Goal: Task Accomplishment & Management: Manage account settings

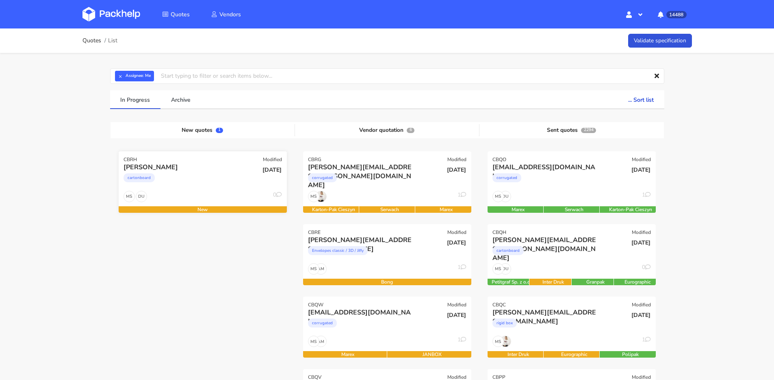
click at [209, 177] on div "cartonboard" at bounding box center [178, 180] width 108 height 16
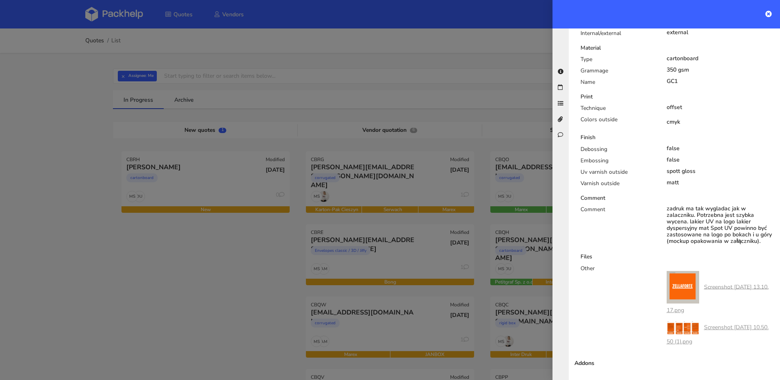
scroll to position [528, 0]
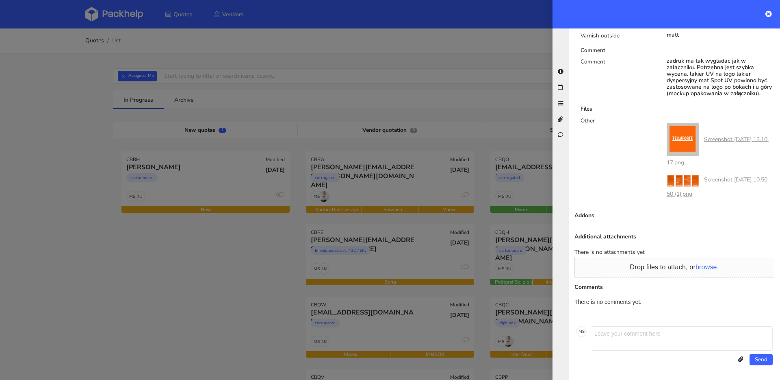
click at [234, 263] on div at bounding box center [390, 190] width 780 height 380
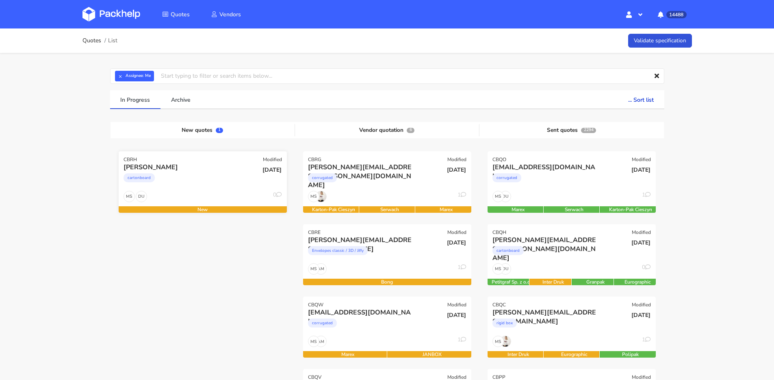
click at [220, 184] on div "cartonboard" at bounding box center [178, 180] width 108 height 16
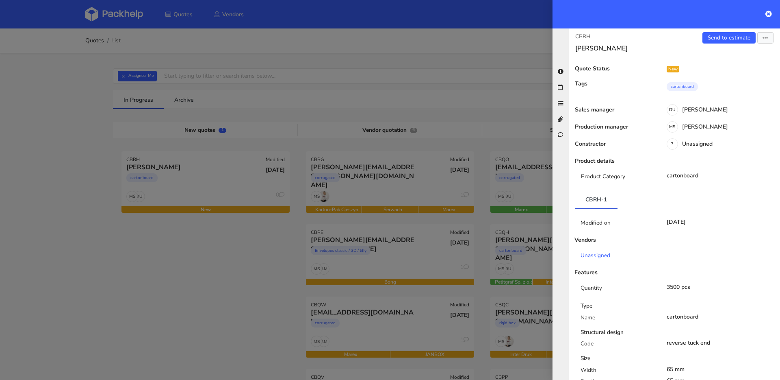
scroll to position [0, 0]
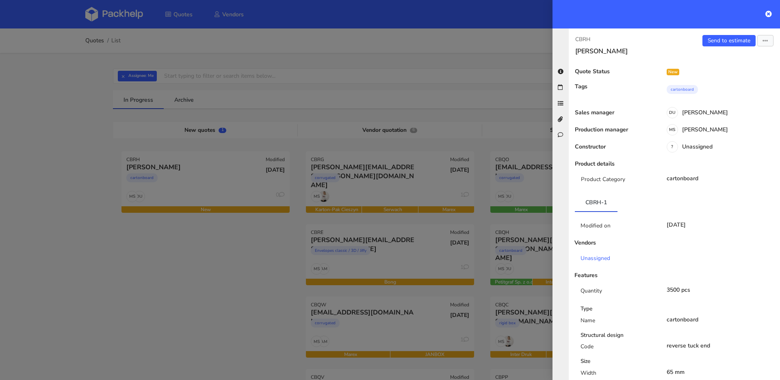
click at [760, 47] on div "Send to estimate View quote Edit quote Missing data Reject quote Export to PDF" at bounding box center [728, 45] width 106 height 20
click at [760, 45] on button "button" at bounding box center [766, 40] width 16 height 11
click at [726, 70] on link "Edit quote" at bounding box center [740, 72] width 72 height 13
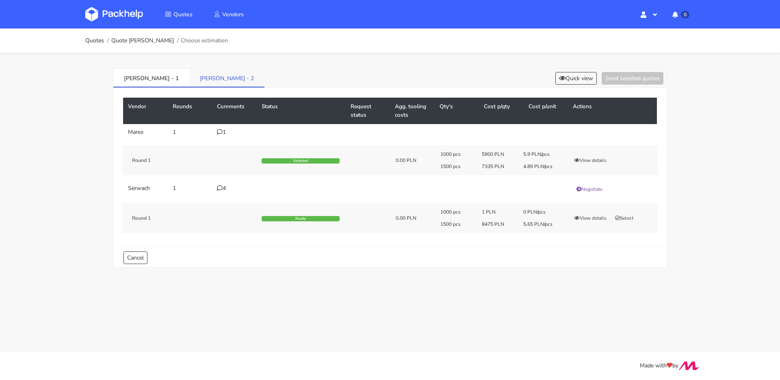
click at [189, 83] on link "[PERSON_NAME] - 2" at bounding box center [226, 78] width 75 height 18
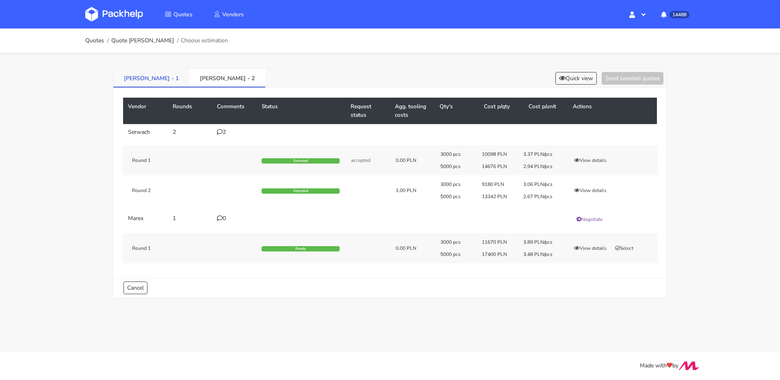
click at [141, 78] on link "[PERSON_NAME] - 1" at bounding box center [151, 78] width 76 height 18
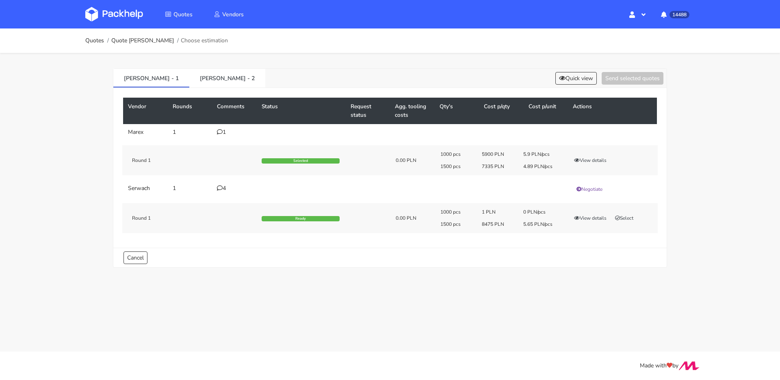
click at [225, 133] on div "1" at bounding box center [234, 132] width 35 height 7
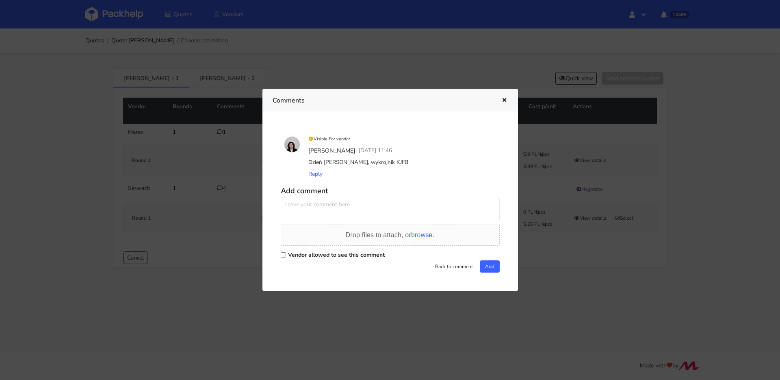
click at [221, 132] on div at bounding box center [390, 190] width 780 height 380
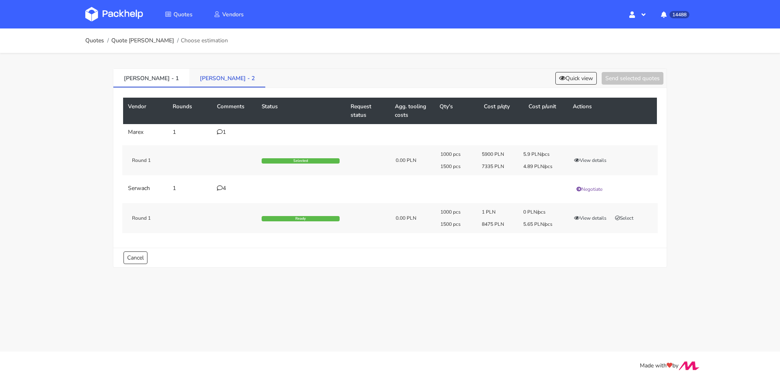
click at [191, 80] on link "BYOM - 2" at bounding box center [227, 78] width 76 height 18
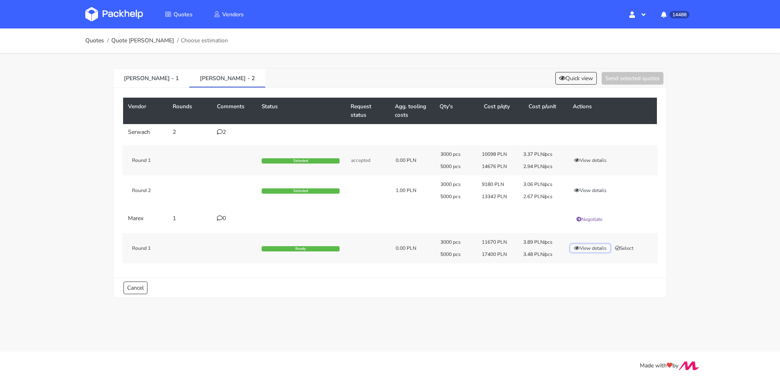
click at [580, 248] on button "View details" at bounding box center [591, 248] width 40 height 8
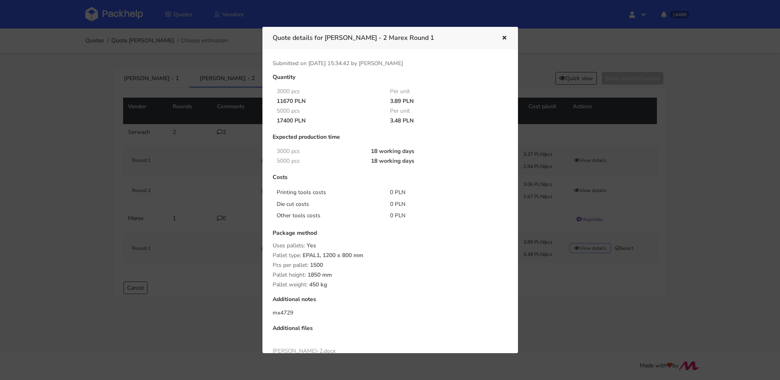
scroll to position [106, 0]
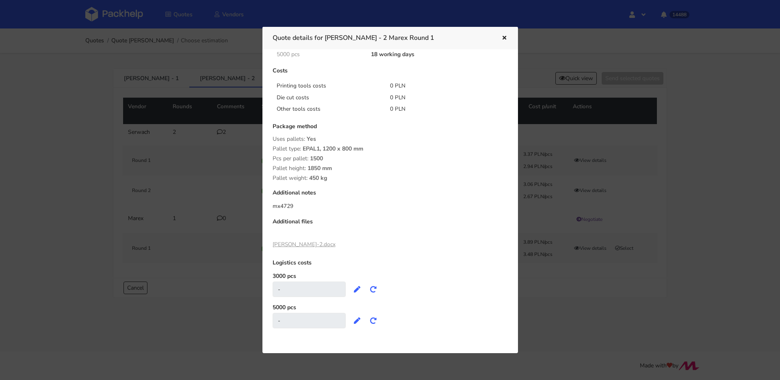
click at [300, 245] on link "BYOM-2.docx" at bounding box center [304, 244] width 63 height 8
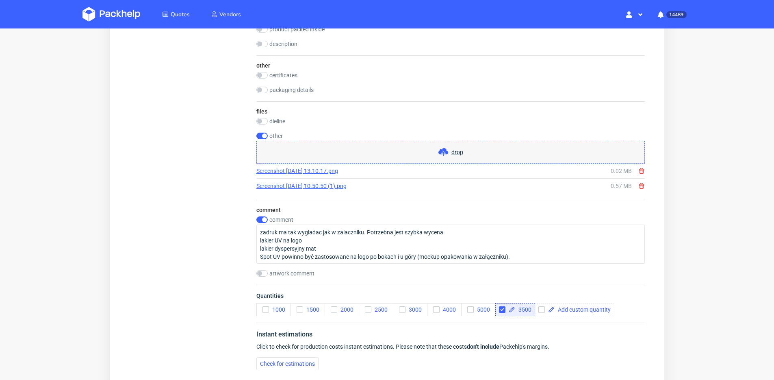
scroll to position [831, 0]
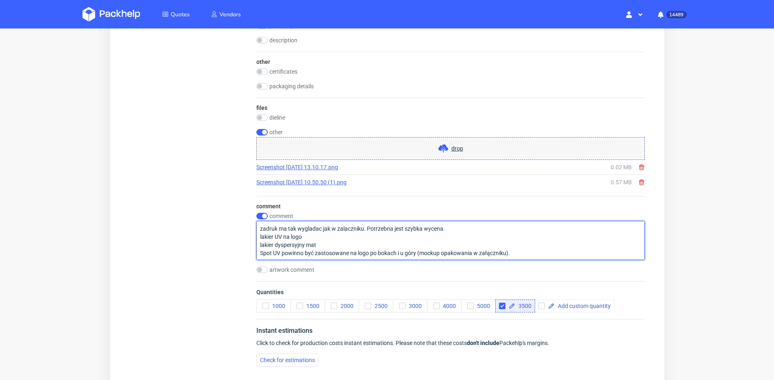
drag, startPoint x: 449, startPoint y: 228, endPoint x: 265, endPoint y: 230, distance: 184.5
click at [265, 230] on textarea "zadruk ma tak wygladac jak w zalaczniku. Potrzebna jest szybka wycena. lakier U…" at bounding box center [450, 240] width 389 height 39
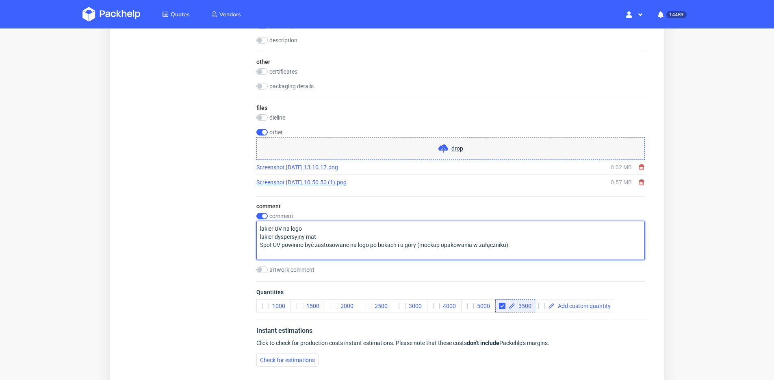
scroll to position [1, 0]
drag, startPoint x: 523, startPoint y: 251, endPoint x: 418, endPoint y: 248, distance: 104.9
click at [418, 248] on textarea "lakier UV na logo lakier dyspersyjny mat Spot UV powinno być zastosowane na log…" at bounding box center [450, 240] width 389 height 39
drag, startPoint x: 324, startPoint y: 244, endPoint x: 249, endPoint y: 231, distance: 76.2
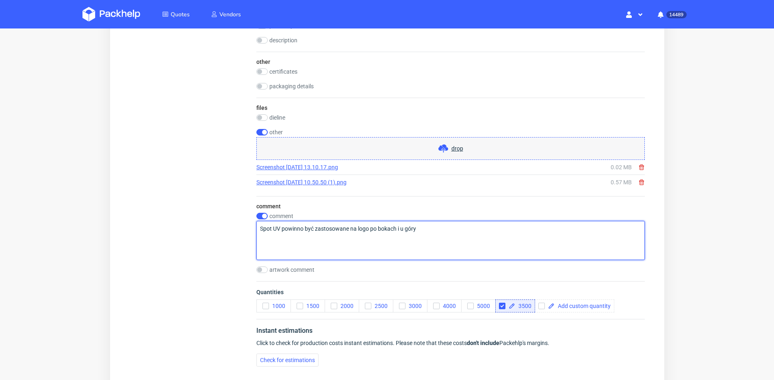
scroll to position [926, 0]
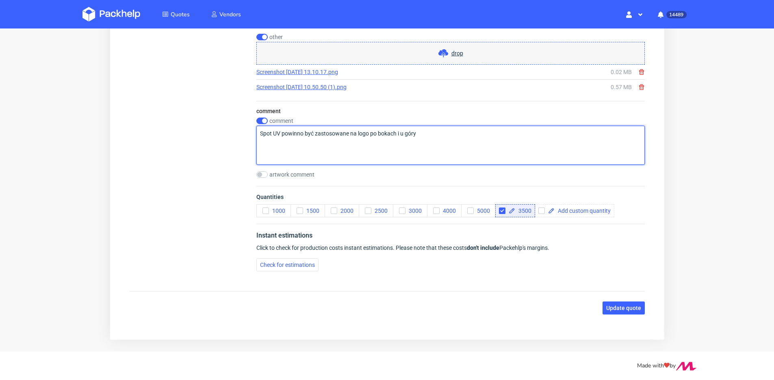
type textarea "Spot UV powinno być zastosowane na logo po bokach i u góry"
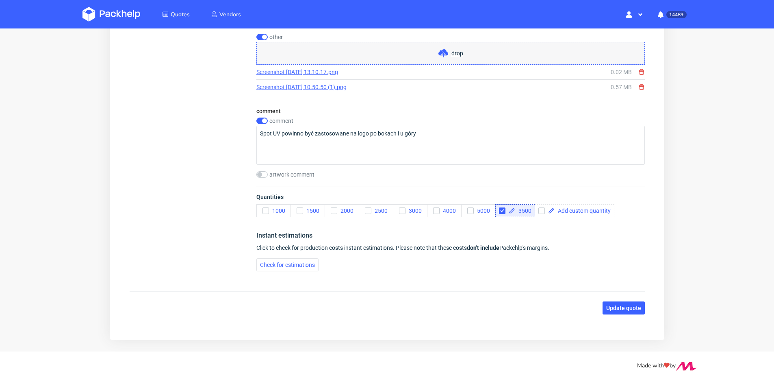
click at [631, 308] on span "Update quote" at bounding box center [623, 308] width 35 height 6
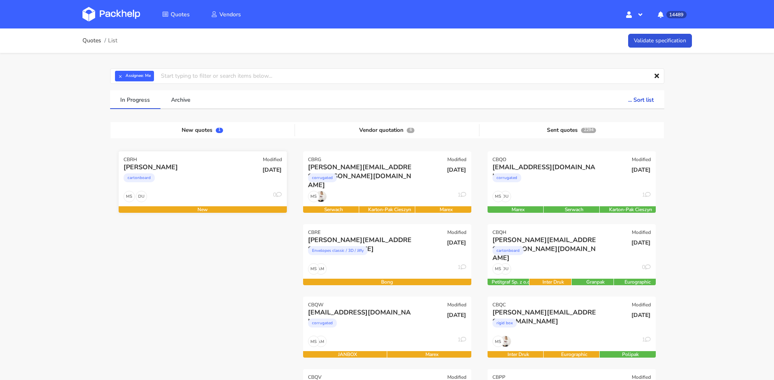
click at [219, 179] on div "cartonboard" at bounding box center [178, 180] width 108 height 16
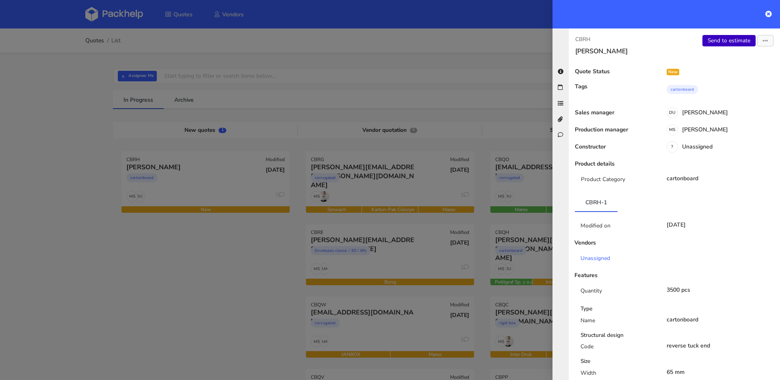
click at [719, 44] on link "Send to estimate" at bounding box center [729, 40] width 53 height 11
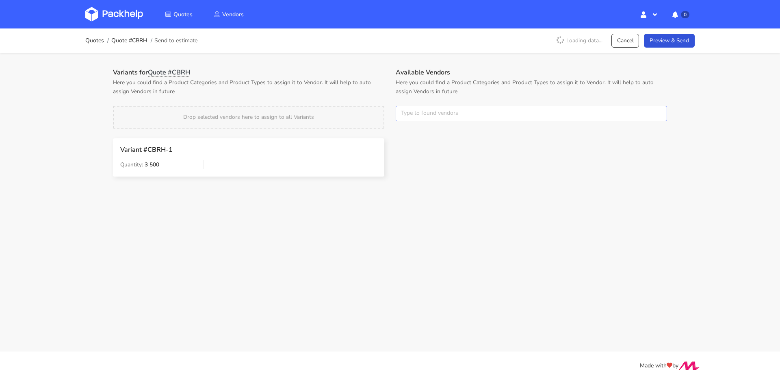
click at [440, 113] on input "text" at bounding box center [531, 113] width 271 height 15
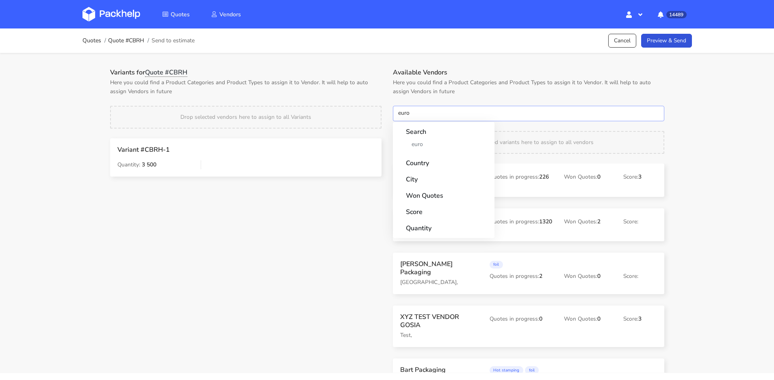
type input "eurog"
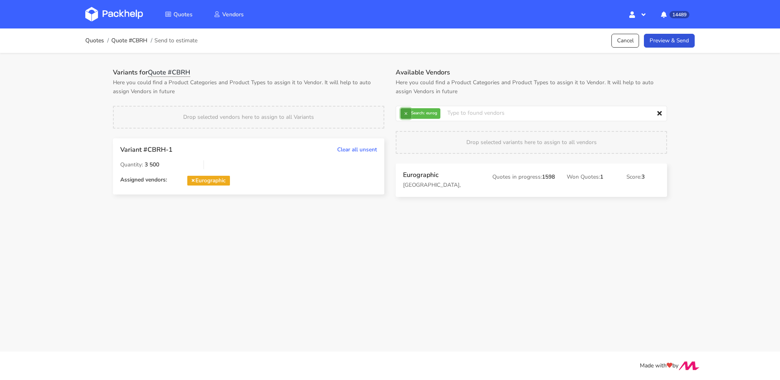
click at [406, 115] on button "×" at bounding box center [406, 113] width 11 height 11
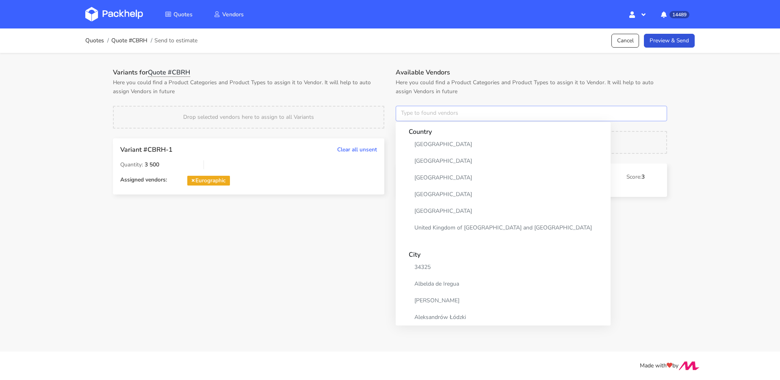
click at [406, 115] on input "text" at bounding box center [531, 113] width 271 height 15
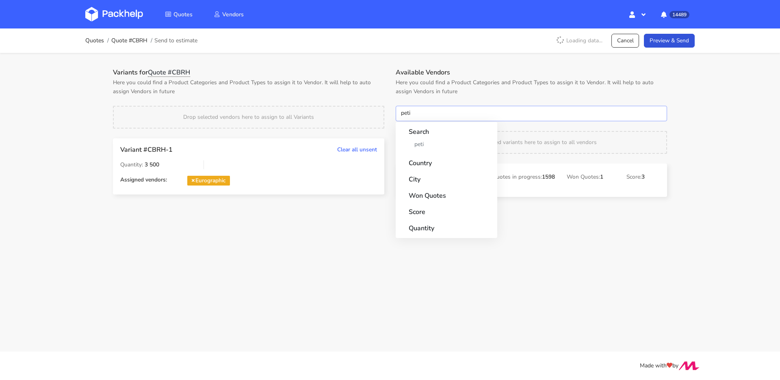
type input "petit"
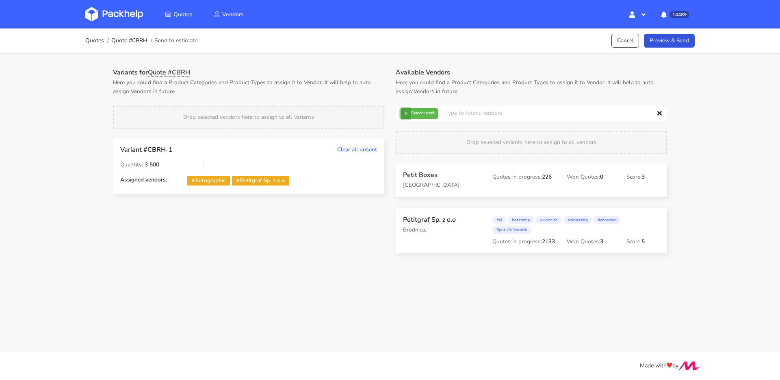
click at [408, 111] on button "×" at bounding box center [406, 113] width 11 height 11
click at [408, 111] on input "text" at bounding box center [531, 113] width 271 height 15
type input "comgrap"
click at [694, 38] on link "Preview & Send" at bounding box center [669, 41] width 51 height 14
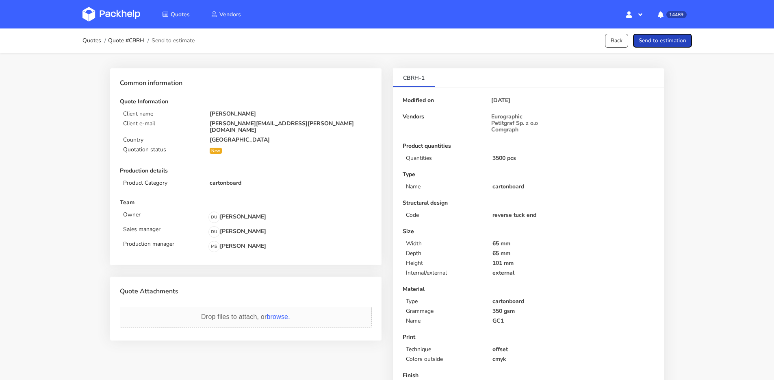
click at [685, 40] on button "Send to estimation" at bounding box center [662, 41] width 59 height 14
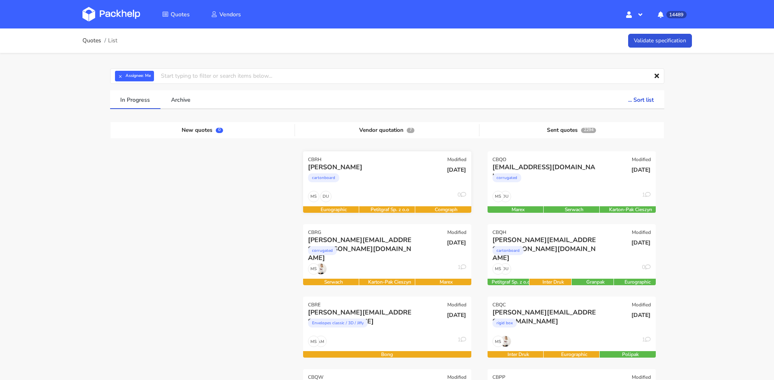
click at [385, 177] on div "cartonboard" at bounding box center [362, 180] width 108 height 16
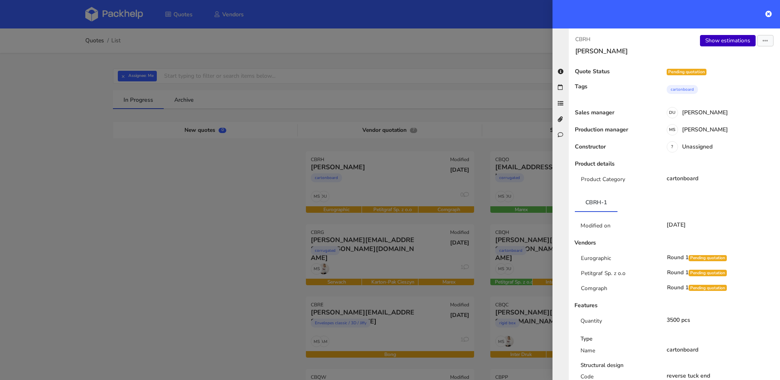
click at [723, 39] on link "Show estimations" at bounding box center [728, 40] width 56 height 11
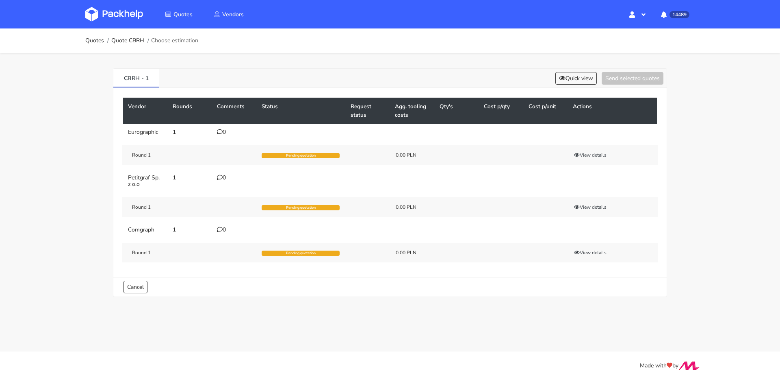
click at [230, 129] on div "0" at bounding box center [234, 132] width 35 height 7
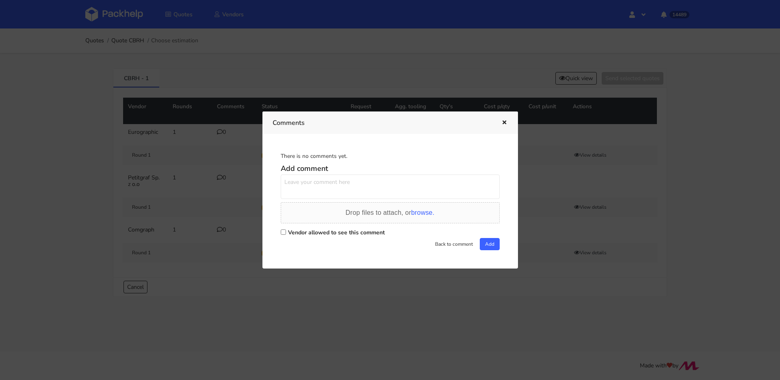
click at [335, 185] on textarea at bounding box center [390, 186] width 219 height 24
type textarea "p"
click at [341, 182] on textarea "prośba o jak najlepszy termin" at bounding box center [390, 186] width 219 height 24
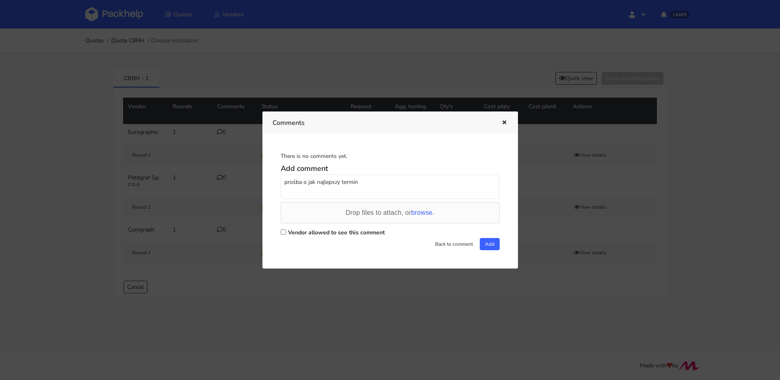
type textarea "prośba o jak najlepszy termin"
click at [363, 233] on label "Vendor allowed to see this comment" at bounding box center [336, 232] width 97 height 8
click at [286, 233] on input "Vendor allowed to see this comment" at bounding box center [283, 231] width 5 height 5
checkbox input "true"
click at [487, 244] on button "Add" at bounding box center [490, 244] width 20 height 12
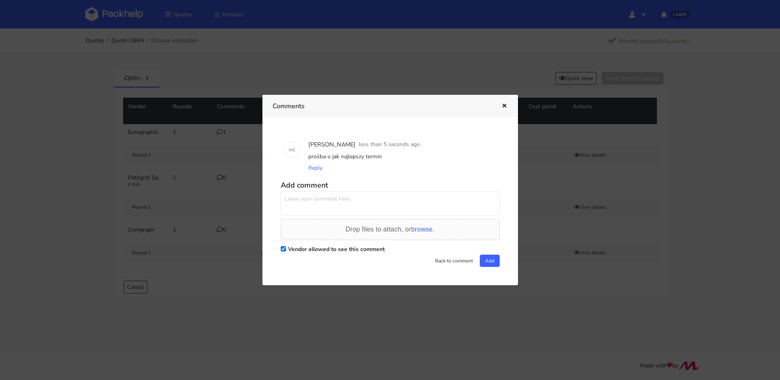
click at [503, 108] on icon "button" at bounding box center [504, 106] width 7 height 6
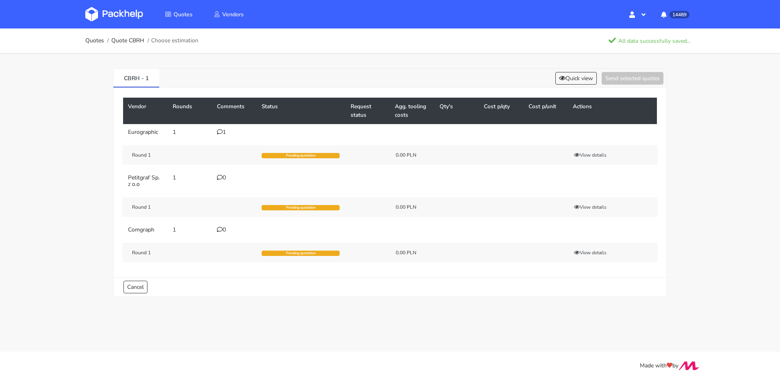
click at [231, 176] on div "0" at bounding box center [234, 177] width 35 height 7
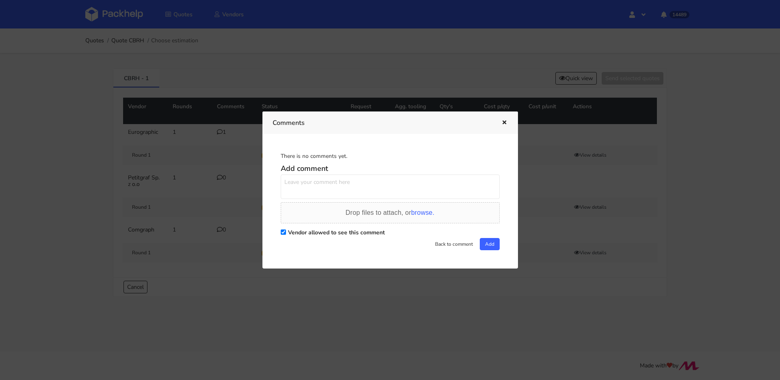
click at [348, 173] on div "Add comment Drop files to attach, or browse. Vendor allowed to see this comment…" at bounding box center [390, 205] width 219 height 89
click at [350, 182] on textarea at bounding box center [390, 186] width 219 height 24
paste textarea "prośba o jak najlepszy termin"
type textarea "prośba o jak najlepszy termin"
click at [486, 247] on button "Add" at bounding box center [490, 244] width 20 height 12
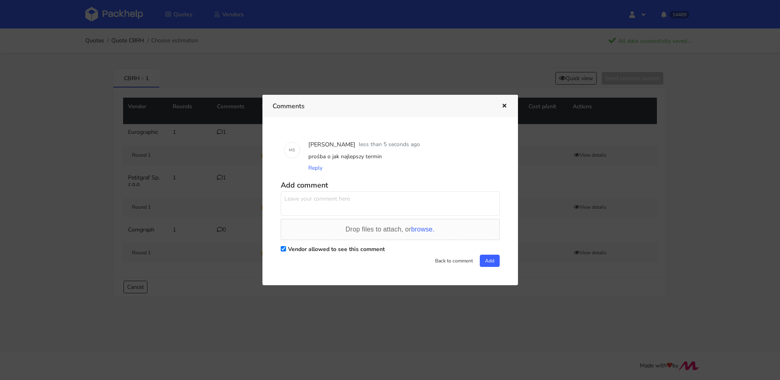
click at [501, 106] on icon "button" at bounding box center [504, 106] width 7 height 6
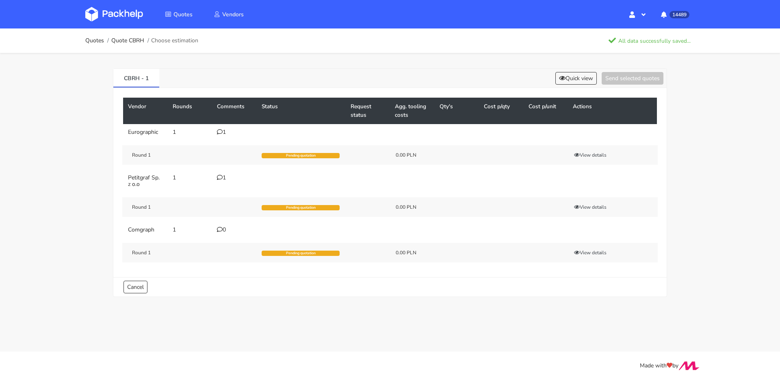
click at [232, 230] on div "0" at bounding box center [234, 229] width 35 height 7
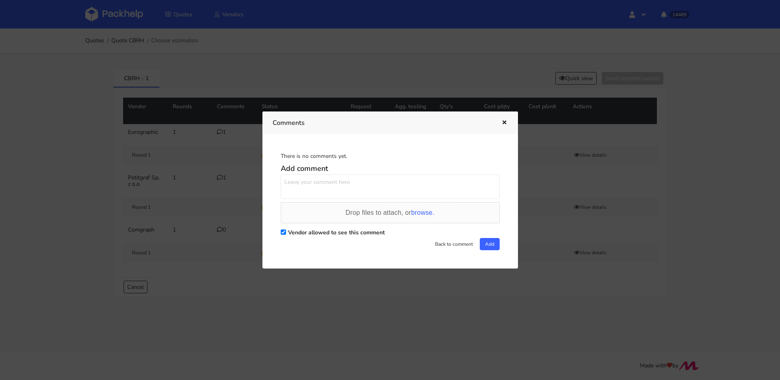
click at [330, 184] on textarea at bounding box center [390, 186] width 219 height 24
paste textarea "prośba o jak najlepszy termin"
type textarea "prośba o jak najlepszy termin"
click at [488, 246] on button "Add" at bounding box center [490, 244] width 20 height 12
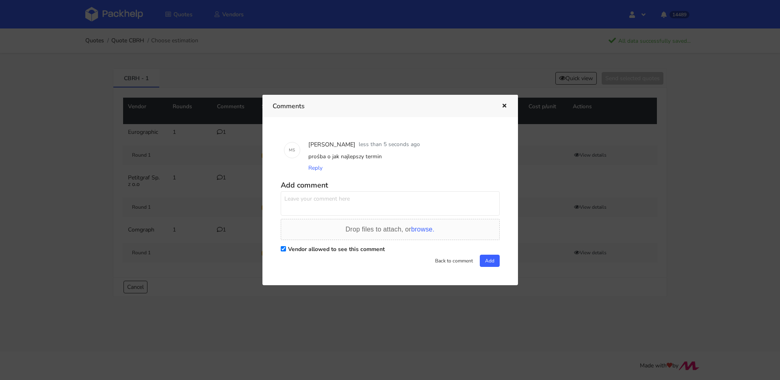
click at [507, 102] on button "button" at bounding box center [503, 106] width 9 height 11
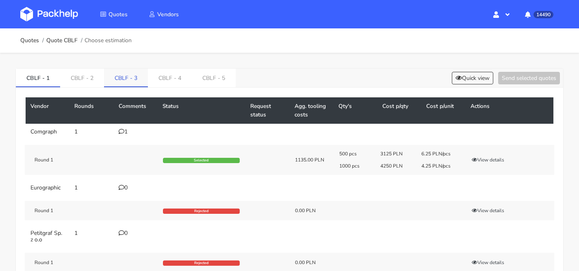
click at [113, 78] on link "CBLF - 3" at bounding box center [126, 78] width 44 height 18
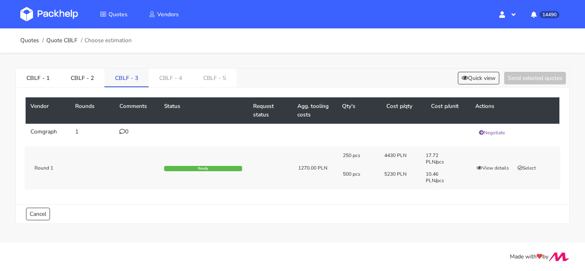
drag, startPoint x: 91, startPoint y: 79, endPoint x: 106, endPoint y: 79, distance: 15.0
click at [90, 79] on link "CBLF - 2" at bounding box center [82, 78] width 44 height 18
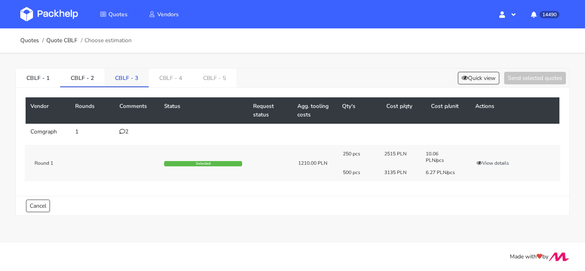
click at [114, 79] on link "CBLF - 3" at bounding box center [126, 78] width 44 height 18
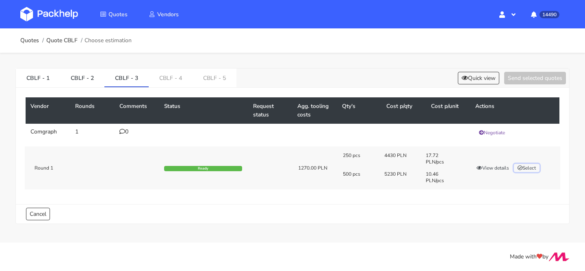
click at [521, 166] on icon "button" at bounding box center [520, 168] width 5 height 5
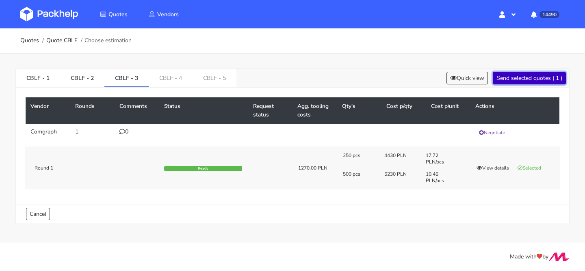
click at [532, 80] on button "Send selected quotes ( 1 )" at bounding box center [529, 78] width 73 height 13
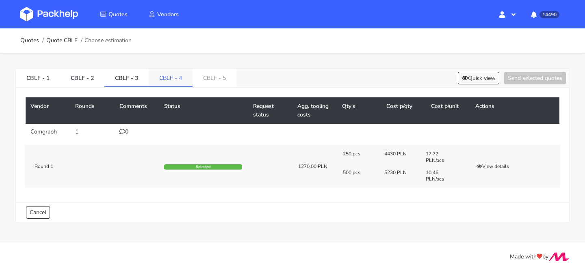
click at [173, 78] on link "CBLF - 4" at bounding box center [171, 78] width 44 height 18
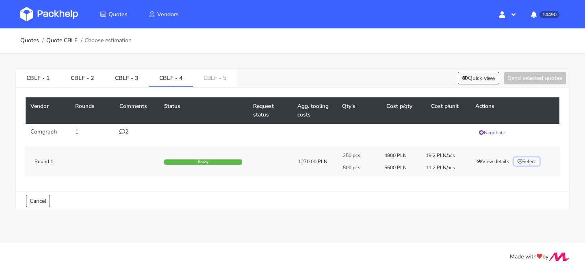
click at [526, 163] on button "Select" at bounding box center [527, 162] width 26 height 8
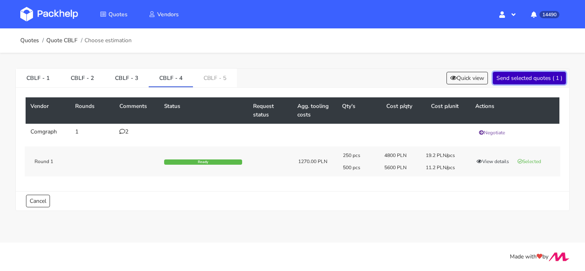
click at [532, 83] on button "Send selected quotes ( 1 )" at bounding box center [529, 78] width 73 height 13
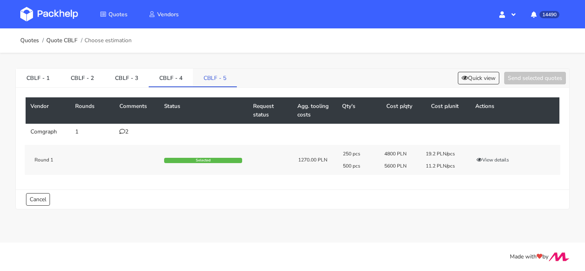
click at [223, 76] on link "CBLF - 5" at bounding box center [215, 78] width 44 height 18
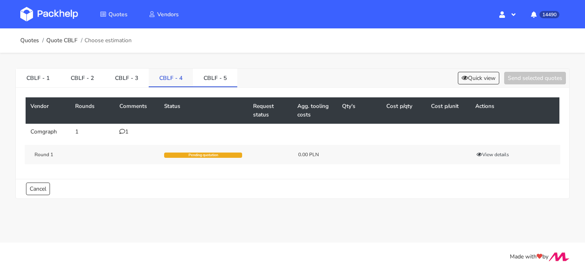
click at [163, 78] on link "CBLF - 4" at bounding box center [171, 78] width 44 height 18
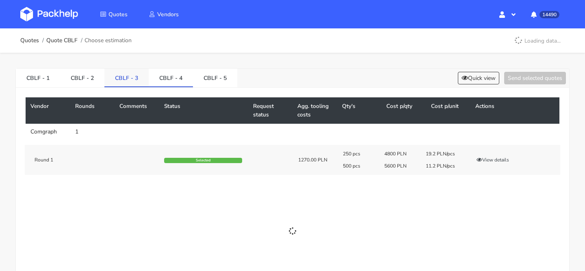
click at [130, 76] on link "CBLF - 3" at bounding box center [126, 78] width 44 height 18
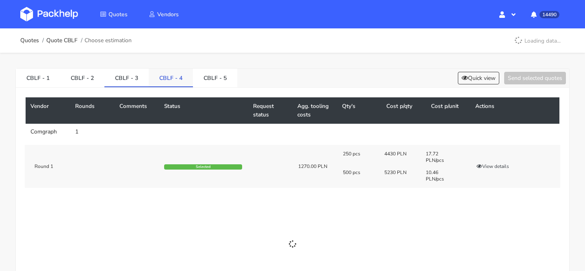
click at [164, 78] on link "CBLF - 4" at bounding box center [171, 78] width 44 height 18
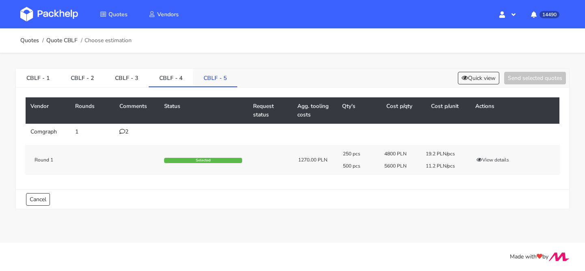
click at [203, 82] on link "CBLF - 5" at bounding box center [215, 78] width 44 height 18
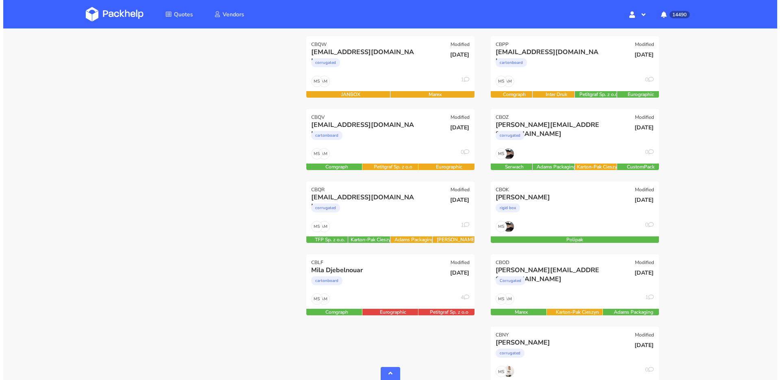
scroll to position [346, 0]
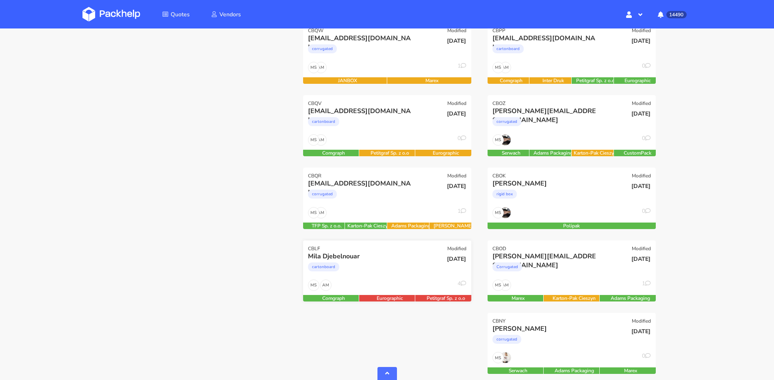
click at [411, 269] on div "cartonboard" at bounding box center [362, 269] width 108 height 16
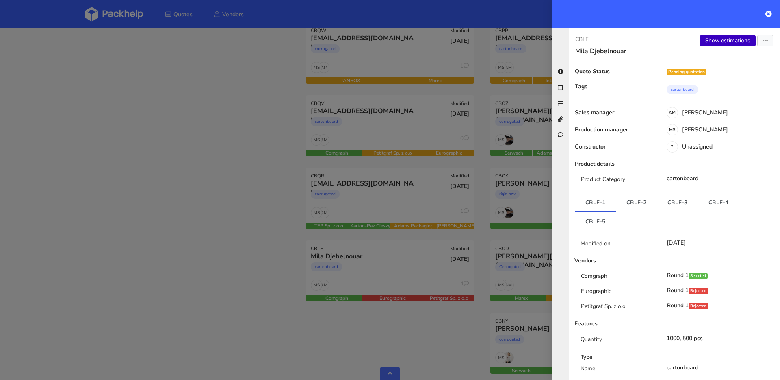
click at [727, 44] on link "Show estimations" at bounding box center [728, 40] width 56 height 11
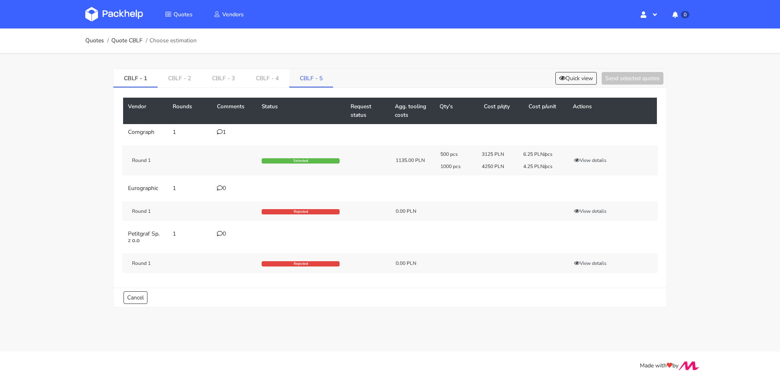
click at [313, 82] on link "CBLF - 5" at bounding box center [311, 78] width 44 height 18
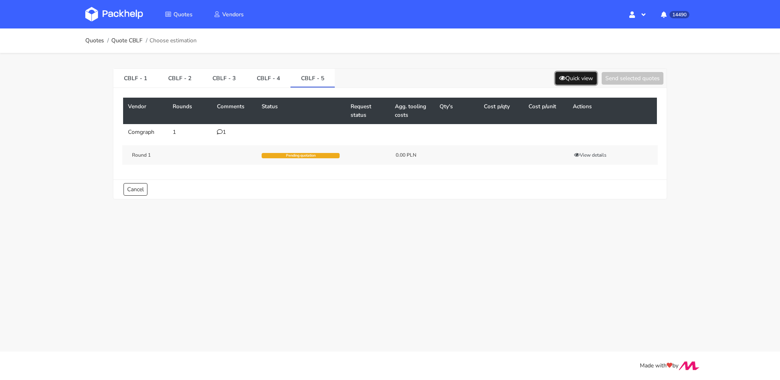
click at [572, 79] on button "Quick view" at bounding box center [576, 78] width 41 height 13
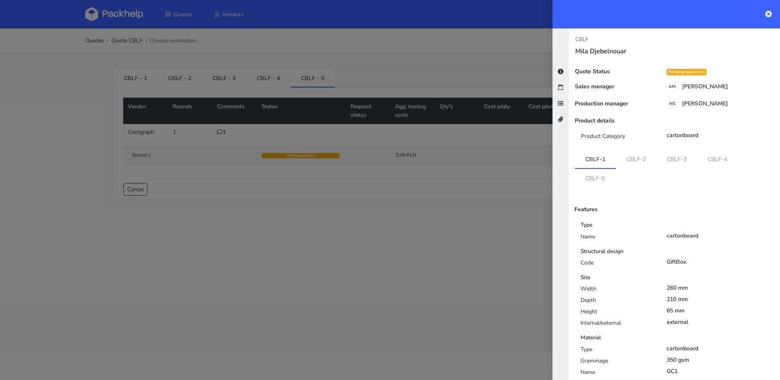
click at [223, 135] on div at bounding box center [390, 190] width 780 height 380
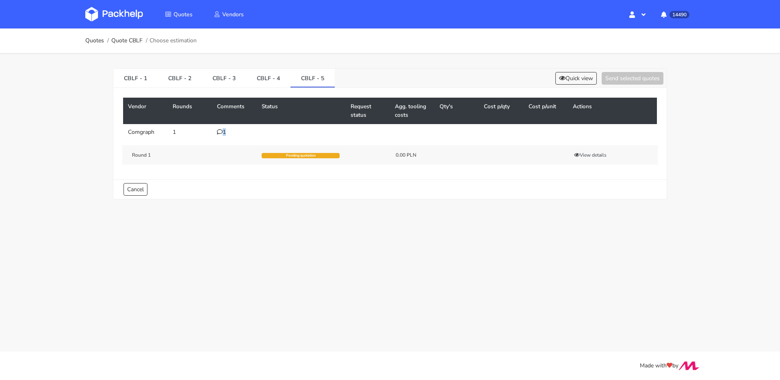
click at [223, 135] on div "1" at bounding box center [234, 132] width 35 height 7
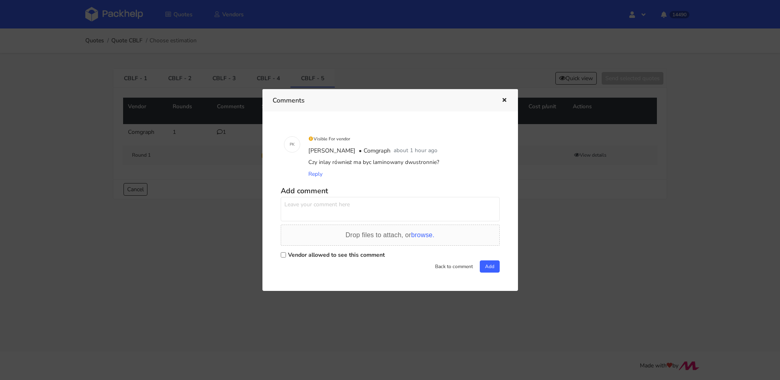
click at [223, 135] on div at bounding box center [390, 190] width 780 height 380
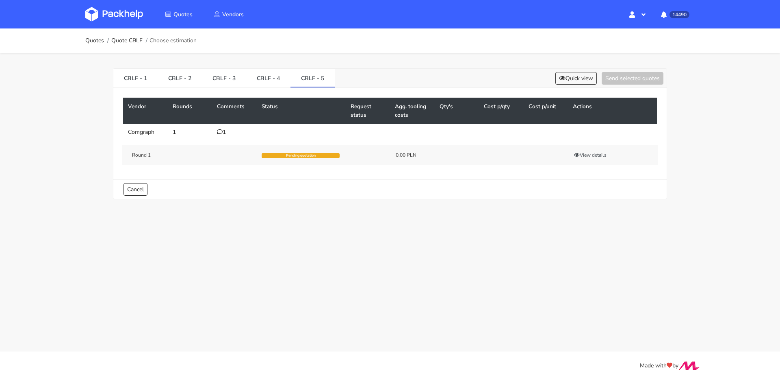
click at [577, 91] on div "Vendor Rounds Comments Status Request status Agg. tooling costs Qty's Cost p/qt…" at bounding box center [390, 133] width 554 height 91
click at [575, 80] on button "Quick view" at bounding box center [576, 78] width 41 height 13
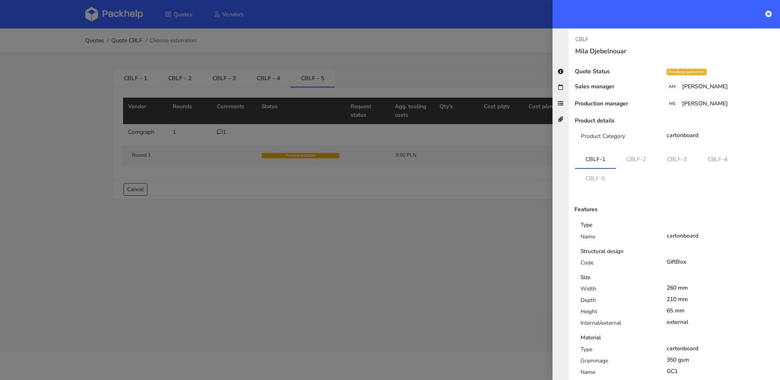
click at [630, 172] on ul "CBLF-1 CBLF-2 CBLF-3 CBLF-4 CBLF-5" at bounding box center [674, 168] width 199 height 37
click at [611, 182] on link "CBLF-5" at bounding box center [595, 178] width 41 height 18
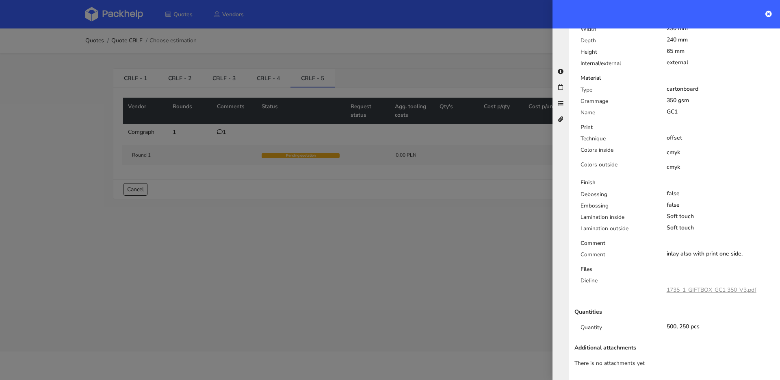
scroll to position [260, 0]
click at [413, 156] on div at bounding box center [390, 190] width 780 height 380
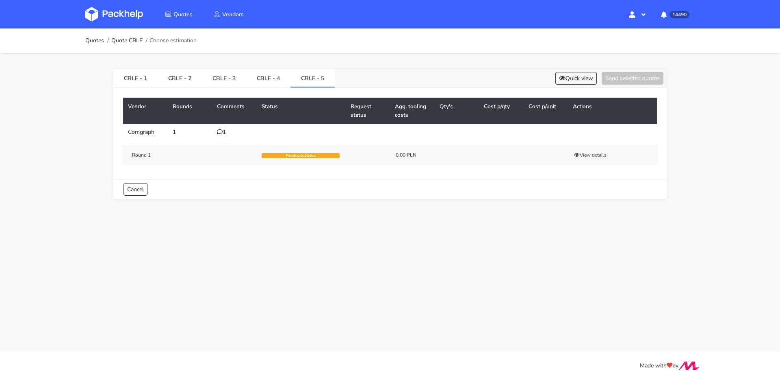
click at [220, 135] on div "1" at bounding box center [234, 132] width 35 height 7
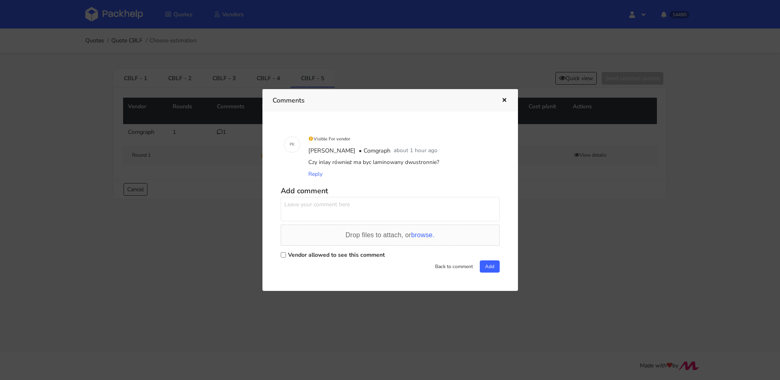
click at [347, 210] on textarea at bounding box center [390, 209] width 219 height 24
type textarea "wystarczy jednostronnie"
click at [330, 252] on label "Vendor allowed to see this comment" at bounding box center [336, 255] width 97 height 8
click at [286, 252] on input "Vendor allowed to see this comment" at bounding box center [283, 254] width 5 height 5
checkbox input "true"
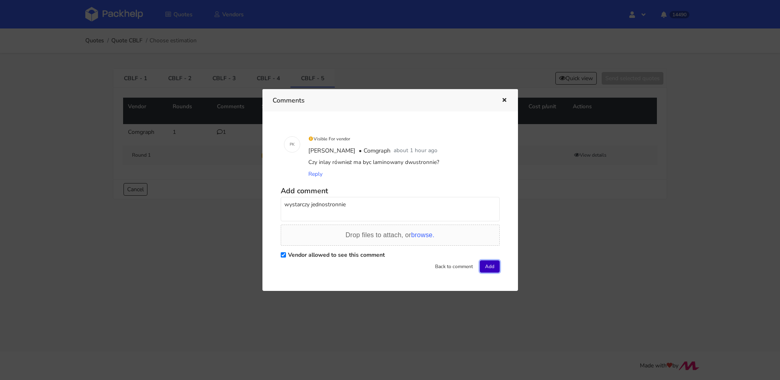
click at [486, 267] on button "Add" at bounding box center [490, 266] width 20 height 12
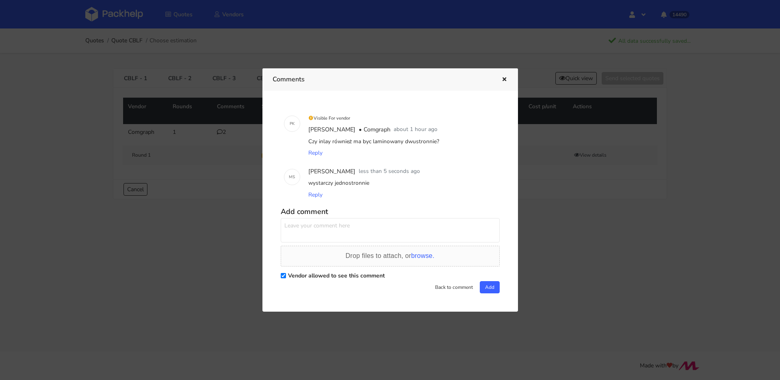
click at [501, 83] on button "button" at bounding box center [503, 79] width 9 height 11
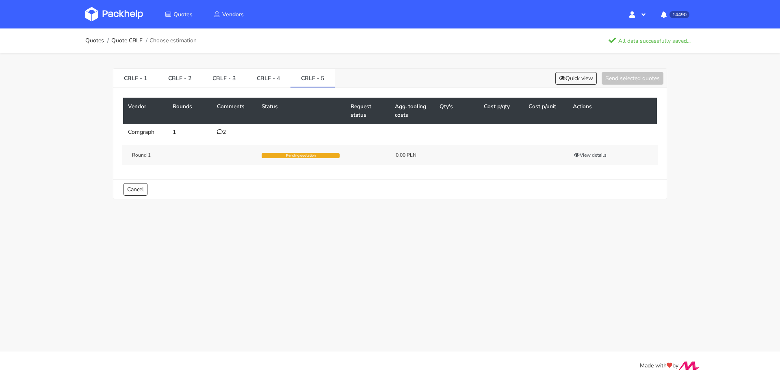
click at [548, 74] on div "CBLF - 1 CBLF - 2 CBLF - 3 CBLF - 4 CBLF - 5 Quick view Send selected quotes" at bounding box center [390, 78] width 554 height 19
click at [558, 74] on button "Quick view" at bounding box center [576, 78] width 41 height 13
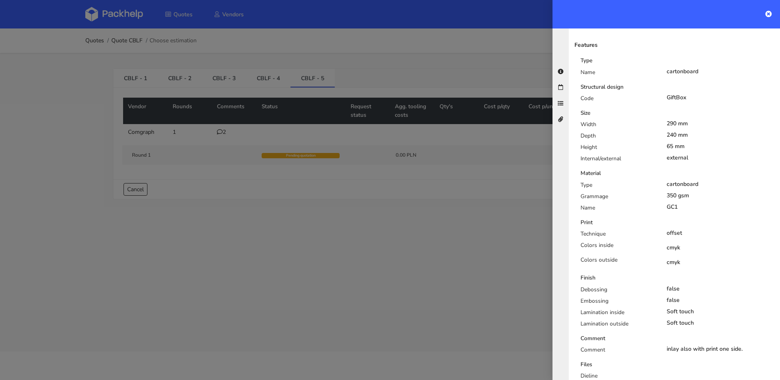
scroll to position [236, 0]
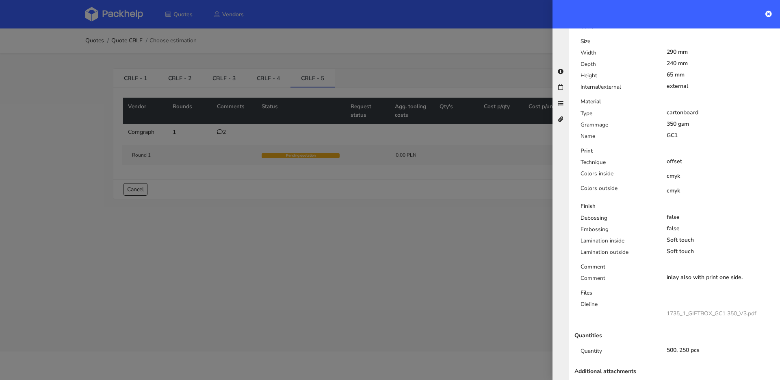
click at [280, 109] on div at bounding box center [390, 190] width 780 height 380
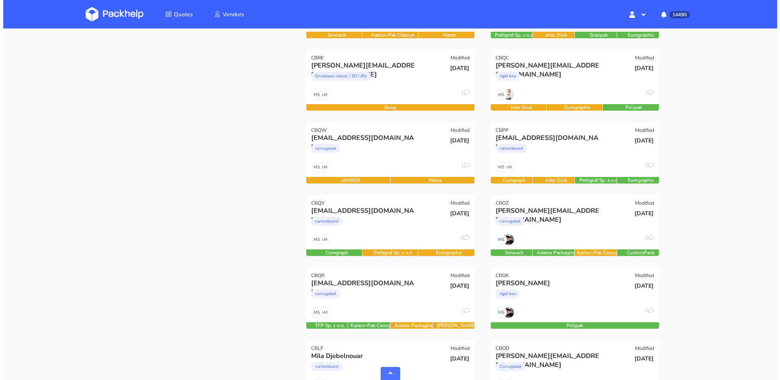
scroll to position [301, 0]
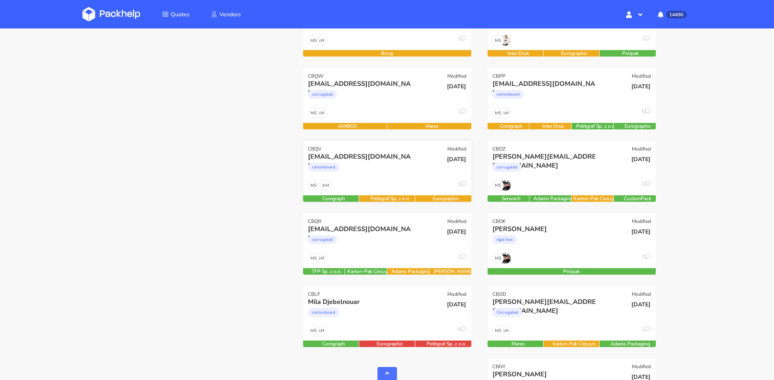
click at [405, 178] on div "edita@ma-louloute.com cartonboard" at bounding box center [358, 166] width 113 height 28
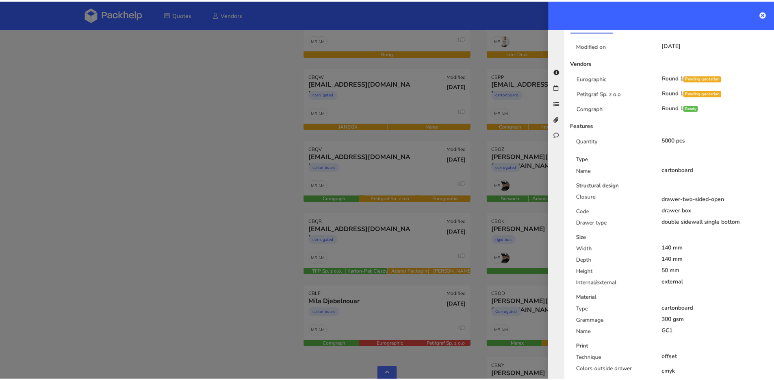
scroll to position [215, 0]
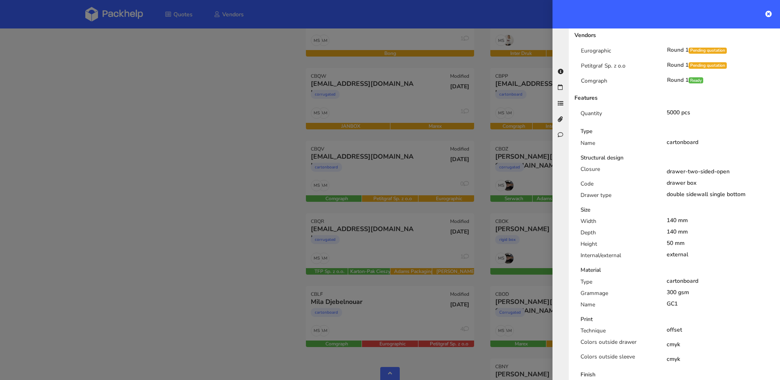
click at [406, 195] on div at bounding box center [390, 190] width 780 height 380
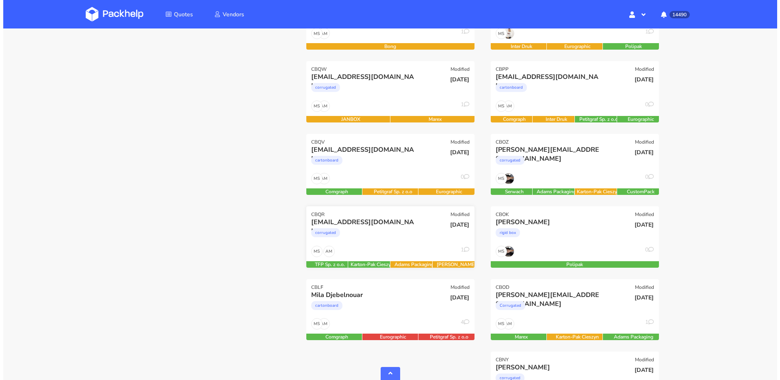
scroll to position [315, 0]
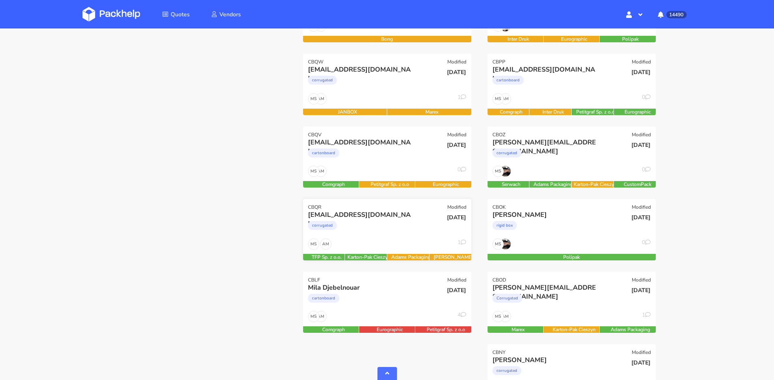
click at [392, 225] on div "corrugated" at bounding box center [362, 227] width 108 height 16
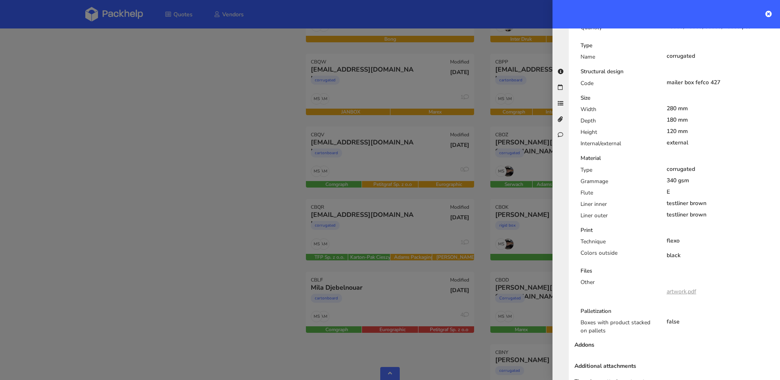
scroll to position [446, 0]
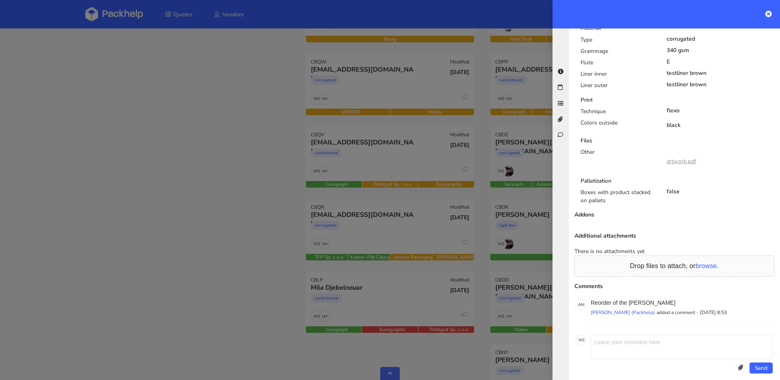
click at [417, 282] on div at bounding box center [390, 190] width 780 height 380
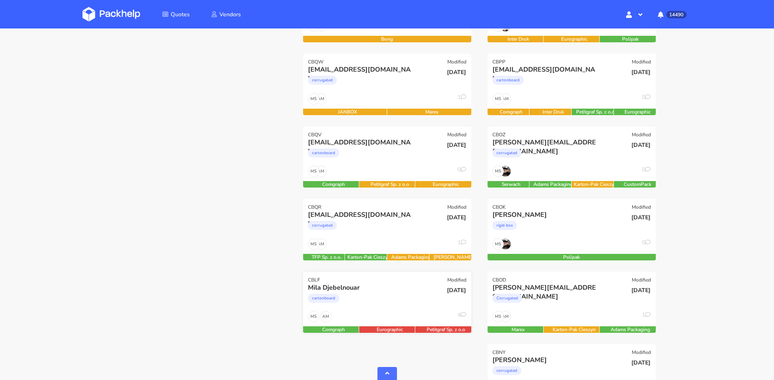
click at [413, 294] on div "cartonboard" at bounding box center [362, 300] width 108 height 16
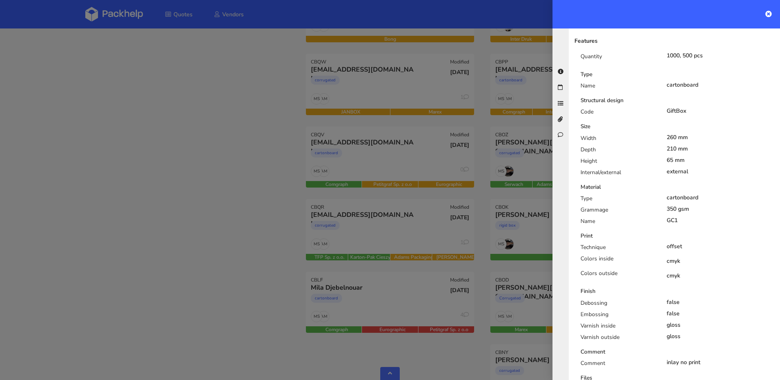
scroll to position [116, 0]
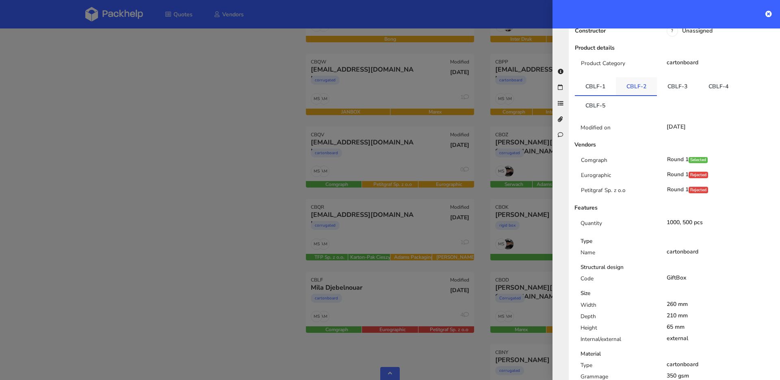
click at [634, 92] on link "CBLF-2" at bounding box center [636, 86] width 41 height 18
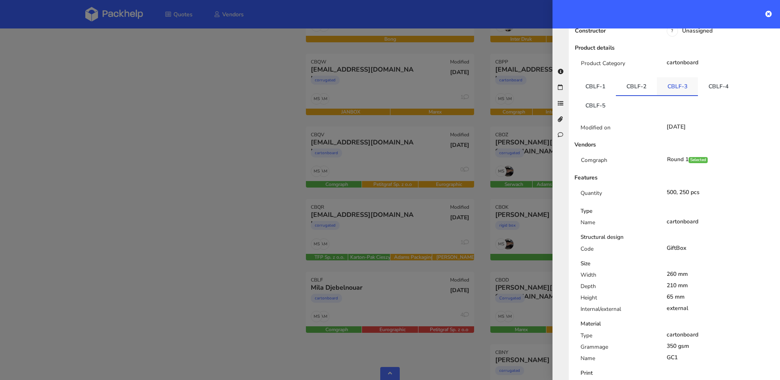
click at [670, 84] on link "CBLF-3" at bounding box center [677, 86] width 41 height 18
click at [721, 87] on link "CBLF-4" at bounding box center [718, 86] width 41 height 18
click at [612, 110] on link "CBLF-5" at bounding box center [595, 105] width 41 height 18
click at [322, 216] on div at bounding box center [390, 190] width 780 height 380
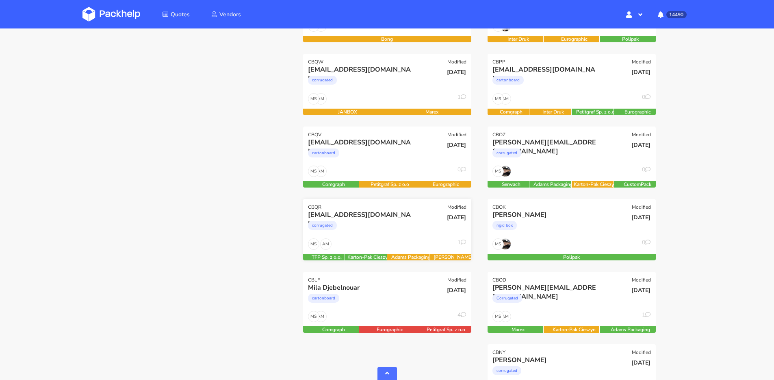
click at [388, 248] on div "AM MS 1" at bounding box center [387, 245] width 168 height 15
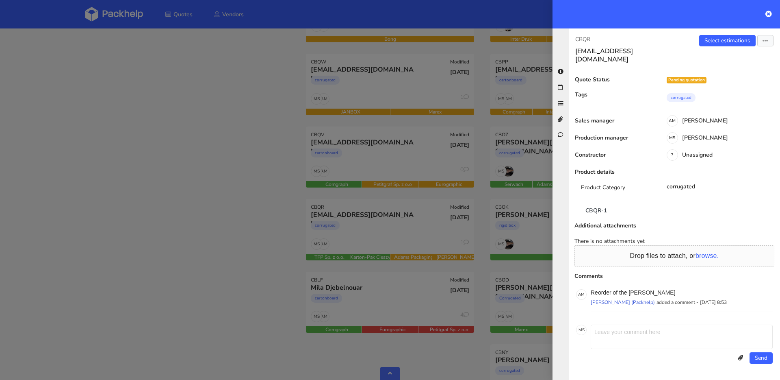
scroll to position [0, 0]
click at [713, 40] on link "Select estimations" at bounding box center [727, 40] width 56 height 11
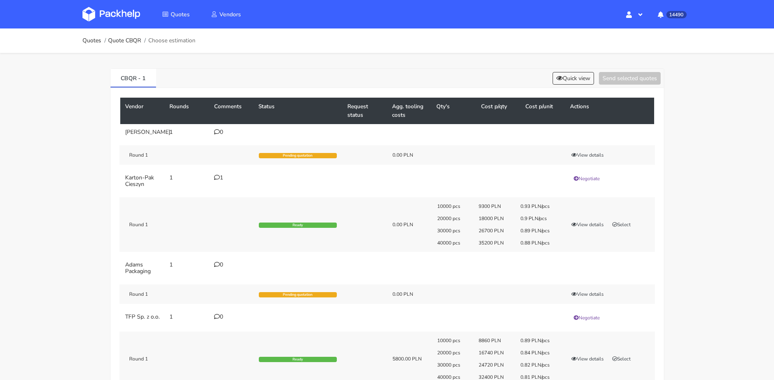
scroll to position [60, 0]
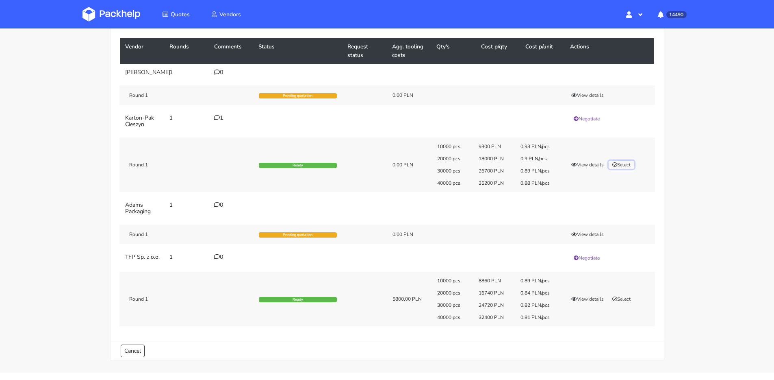
click at [628, 169] on button "Select" at bounding box center [622, 165] width 26 height 8
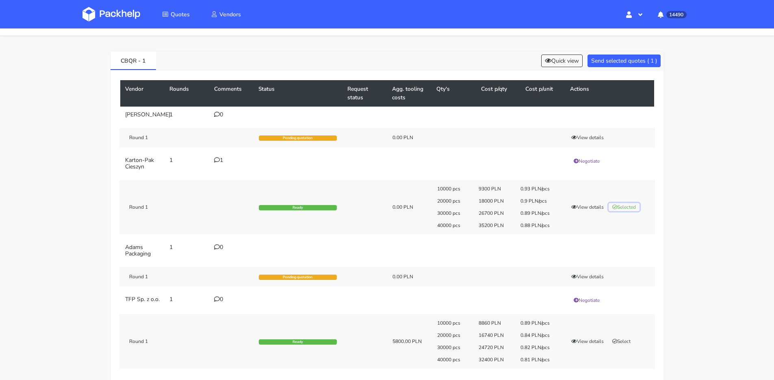
scroll to position [0, 0]
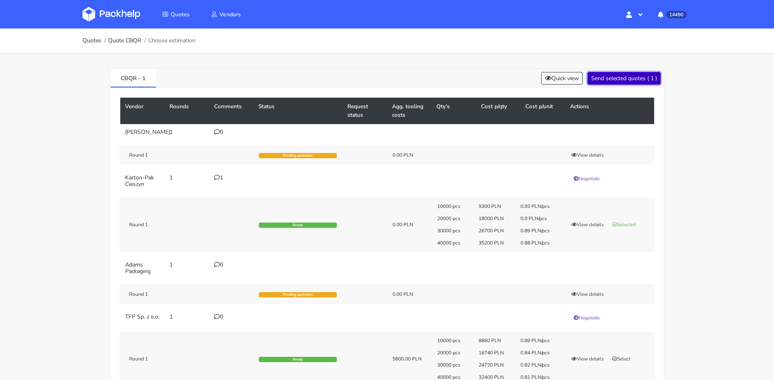
click at [604, 81] on button "Send selected quotes ( 1 )" at bounding box center [624, 78] width 73 height 13
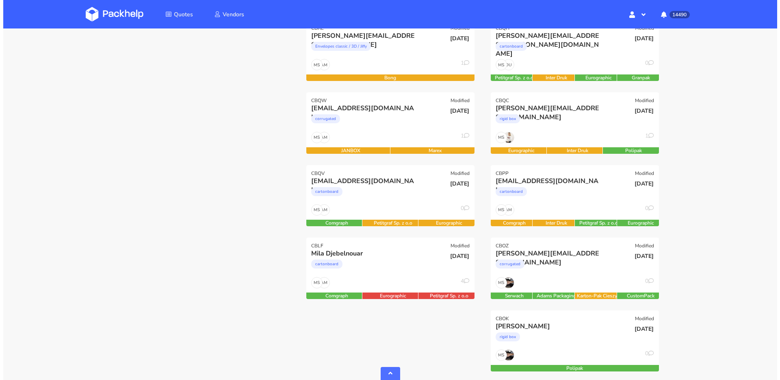
scroll to position [279, 0]
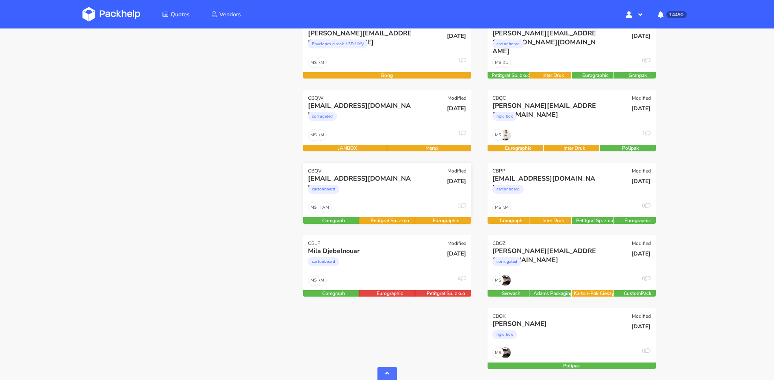
click at [375, 203] on div "AM MS 0" at bounding box center [387, 209] width 168 height 15
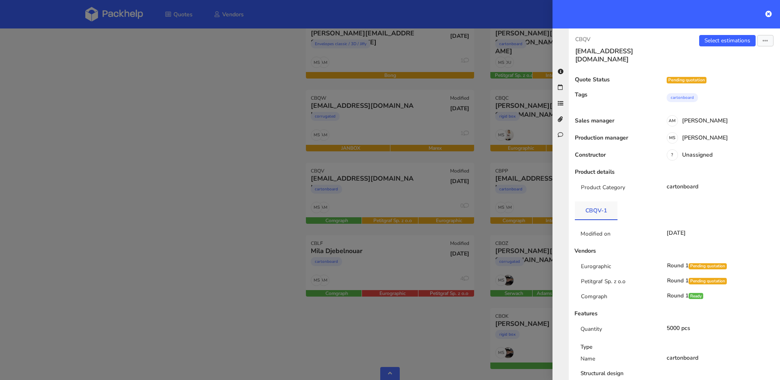
click at [593, 202] on link "CBQV-1" at bounding box center [596, 210] width 43 height 18
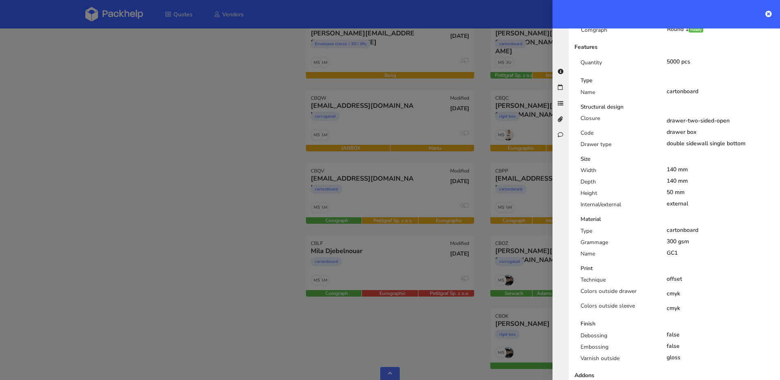
scroll to position [321, 0]
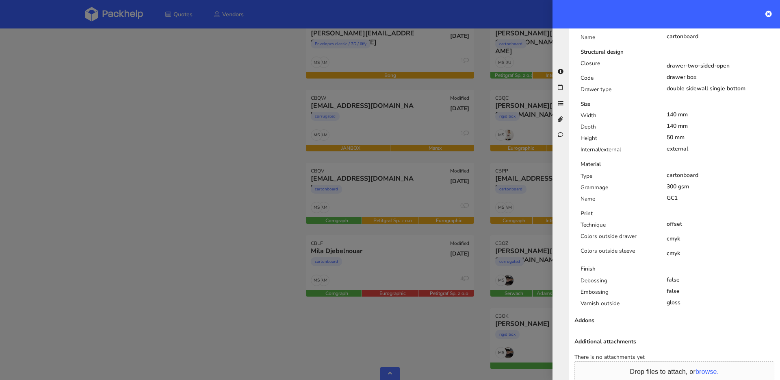
click at [427, 217] on div at bounding box center [390, 190] width 780 height 380
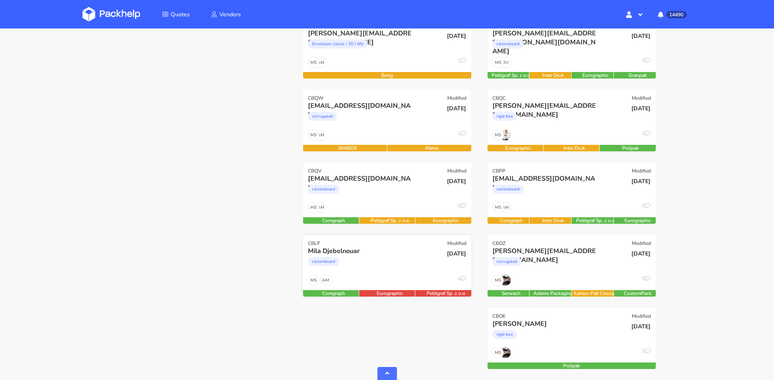
click at [409, 260] on div "cartonboard" at bounding box center [362, 263] width 108 height 16
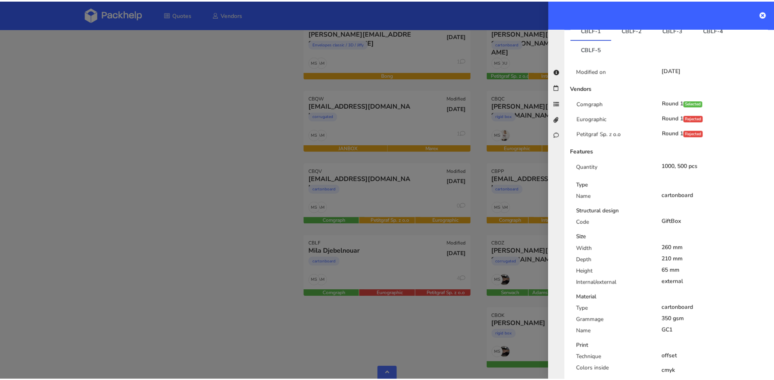
scroll to position [154, 0]
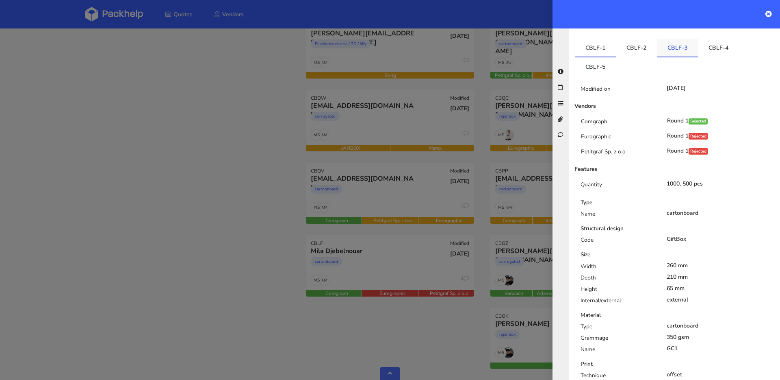
click at [678, 54] on link "CBLF-3" at bounding box center [677, 48] width 41 height 18
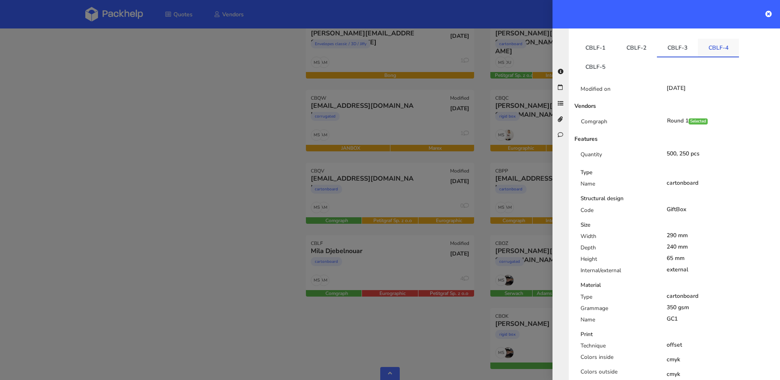
click at [715, 47] on link "CBLF-4" at bounding box center [718, 48] width 41 height 18
click at [606, 65] on link "CBLF-5" at bounding box center [595, 66] width 41 height 18
click at [264, 226] on div at bounding box center [390, 190] width 780 height 380
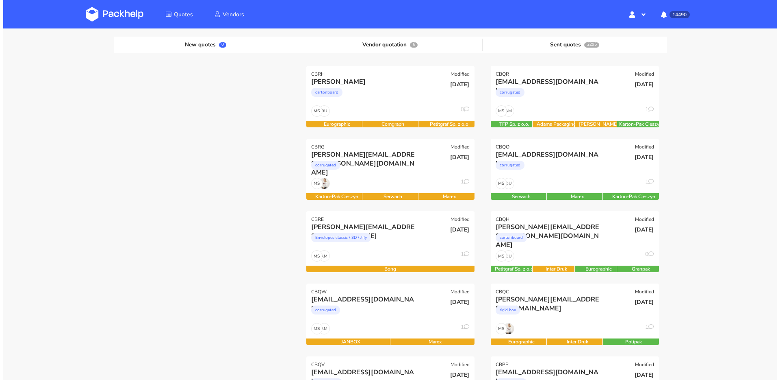
scroll to position [79, 0]
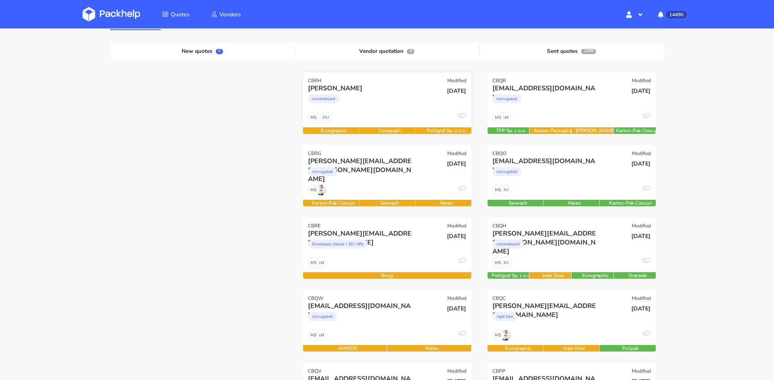
click at [374, 108] on div "cartonboard" at bounding box center [362, 101] width 108 height 16
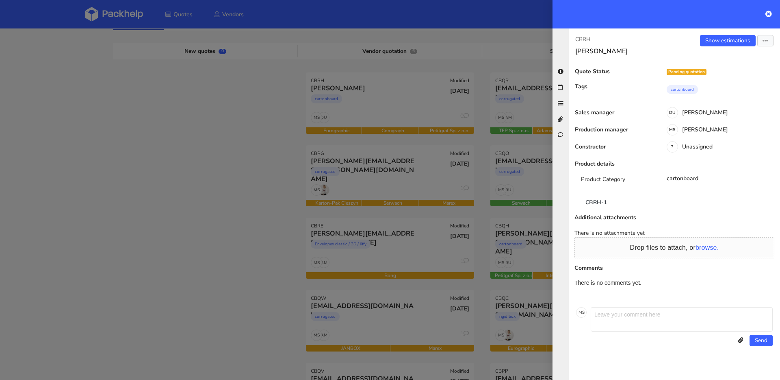
scroll to position [0, 0]
click at [598, 199] on link "CBRH-1" at bounding box center [596, 202] width 43 height 18
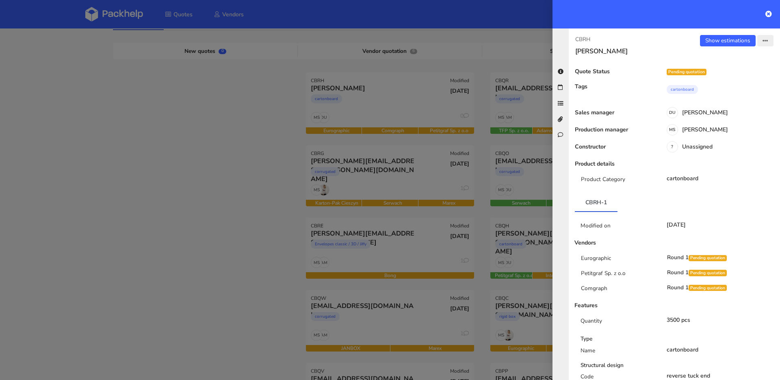
click at [763, 41] on icon "button" at bounding box center [766, 41] width 6 height 6
click at [738, 60] on link "Send to estimate" at bounding box center [740, 57] width 72 height 13
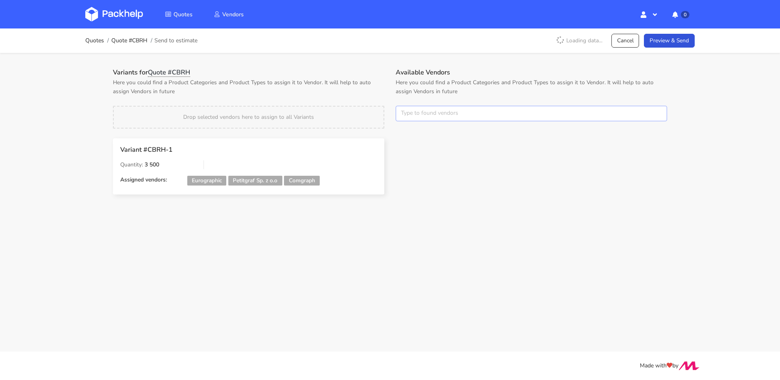
click at [430, 118] on input "text" at bounding box center [531, 113] width 271 height 15
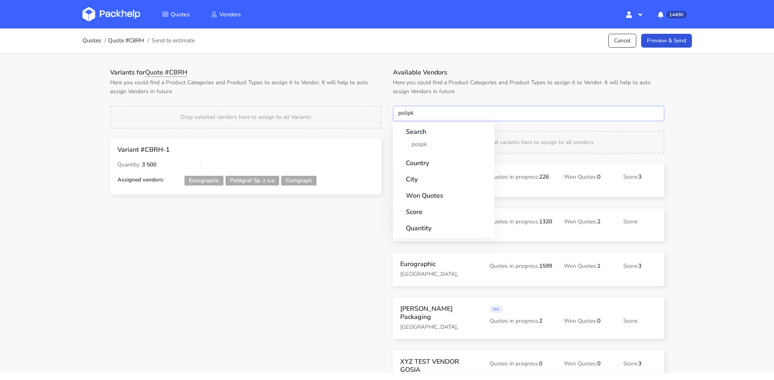
type input "polipka"
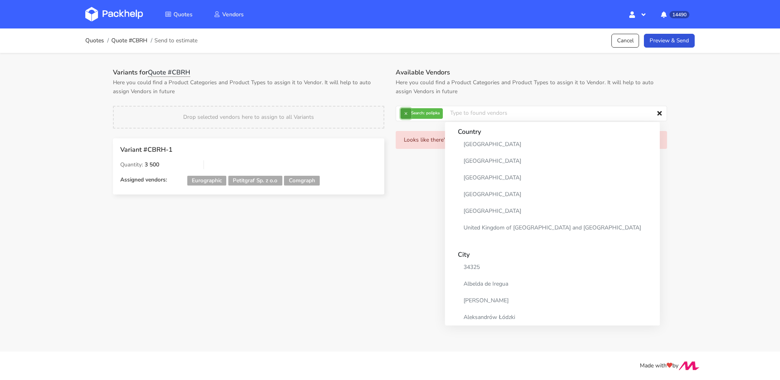
click at [410, 113] on button "×" at bounding box center [406, 113] width 11 height 11
click at [410, 113] on input "text" at bounding box center [531, 113] width 271 height 15
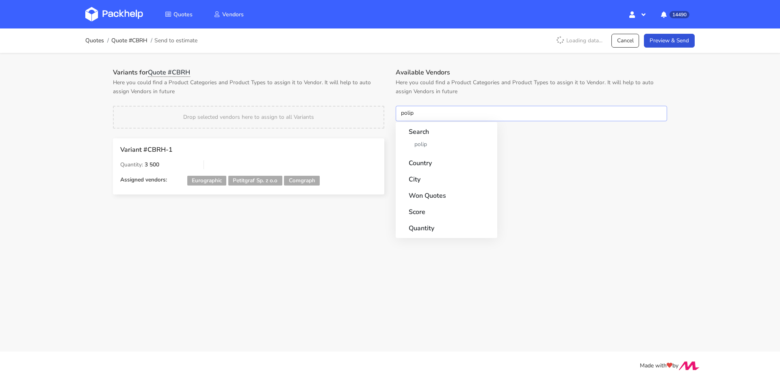
type input "polipa"
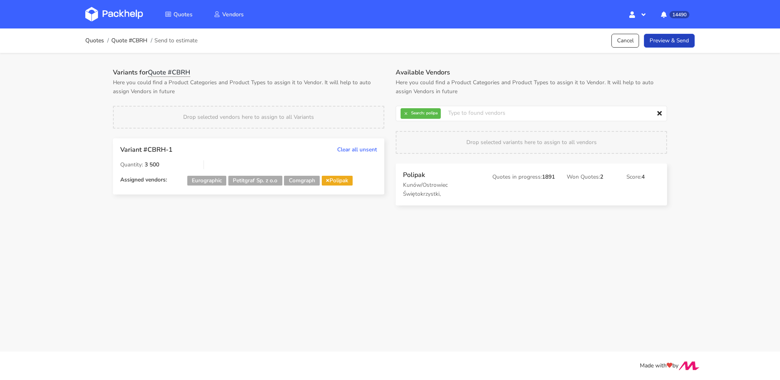
click at [680, 43] on link "Preview & Send" at bounding box center [669, 41] width 51 height 14
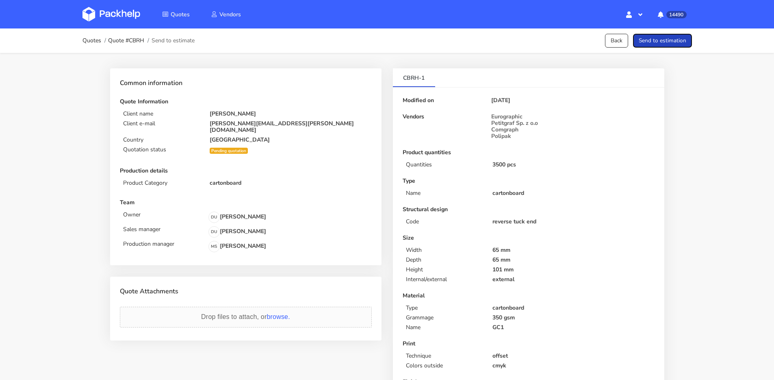
click at [661, 37] on button "Send to estimation" at bounding box center [662, 41] width 59 height 14
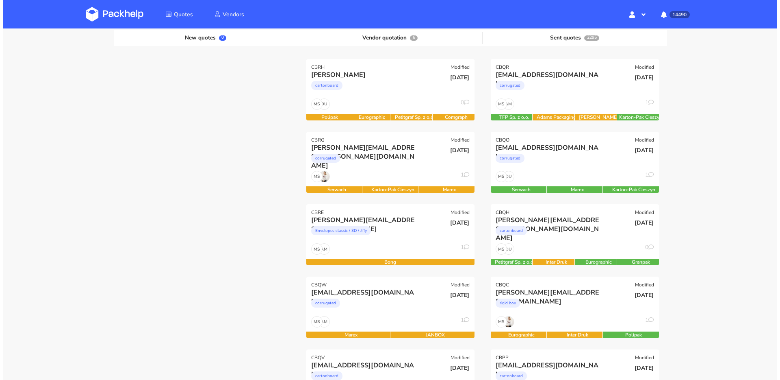
scroll to position [96, 0]
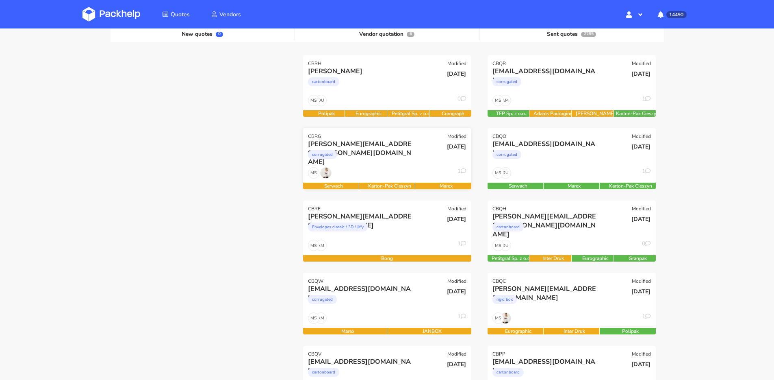
click at [360, 176] on div "MS 1" at bounding box center [387, 174] width 168 height 15
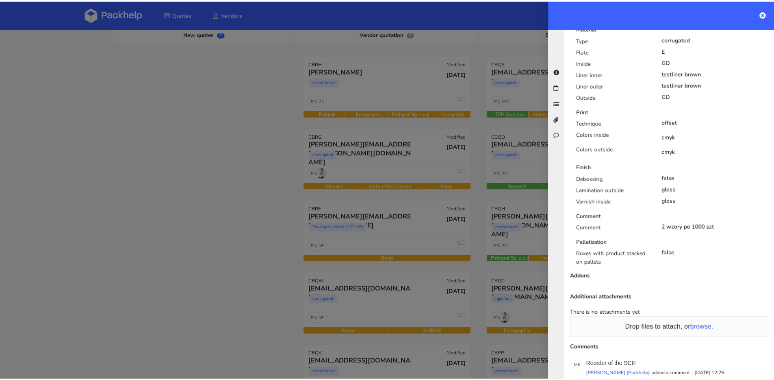
scroll to position [492, 0]
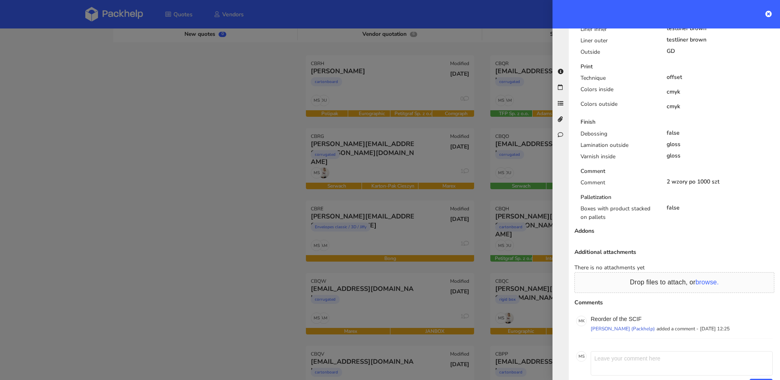
click at [361, 178] on div at bounding box center [390, 190] width 780 height 380
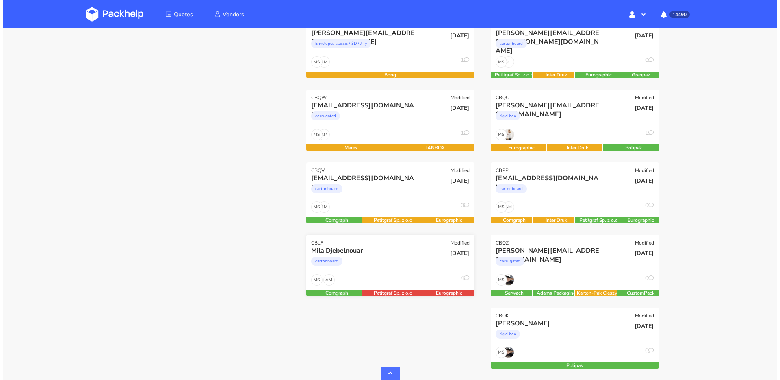
scroll to position [316, 0]
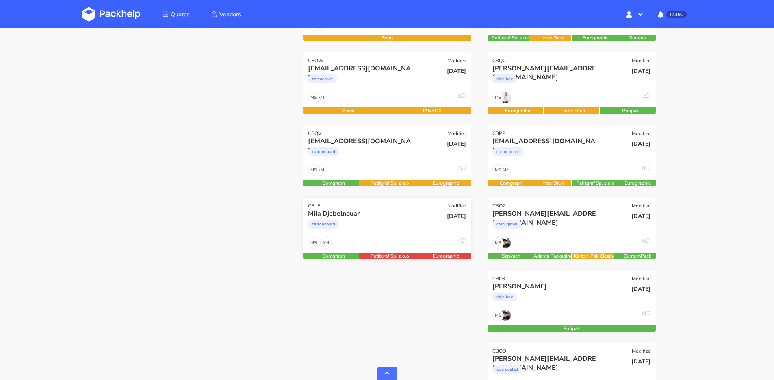
click at [365, 215] on div "Mila Djebelnouar" at bounding box center [362, 213] width 108 height 9
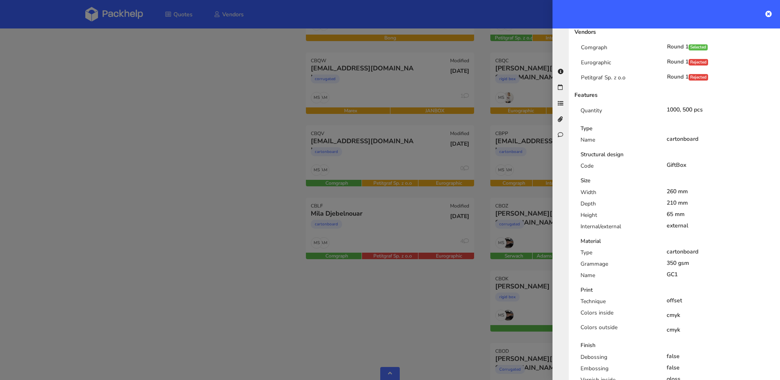
scroll to position [104, 0]
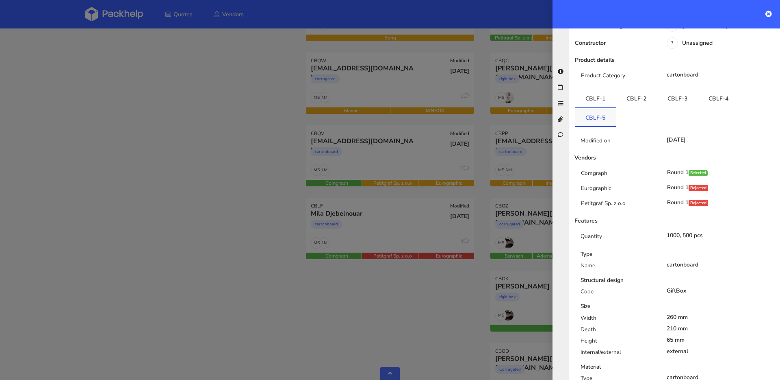
click at [592, 118] on link "CBLF-5" at bounding box center [595, 117] width 41 height 18
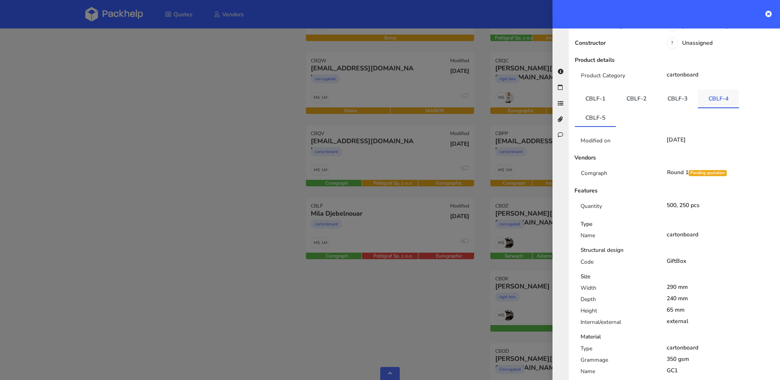
click at [704, 102] on link "CBLF-4" at bounding box center [718, 98] width 41 height 18
click at [669, 102] on link "CBLF-3" at bounding box center [677, 98] width 41 height 18
click at [630, 102] on link "CBLF-2" at bounding box center [636, 98] width 41 height 18
click at [673, 102] on link "CBLF-3" at bounding box center [677, 98] width 41 height 18
click at [699, 104] on link "CBLF-4" at bounding box center [718, 98] width 41 height 18
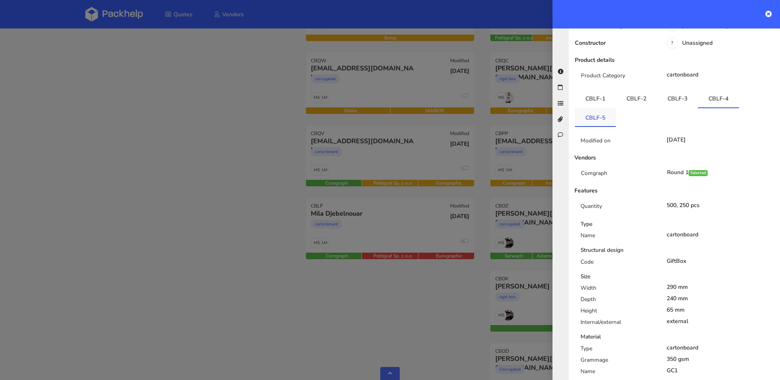
click at [601, 115] on link "CBLF-5" at bounding box center [595, 117] width 41 height 18
click at [634, 98] on link "CBLF-2" at bounding box center [636, 98] width 41 height 18
click at [679, 98] on link "CBLF-3" at bounding box center [677, 98] width 41 height 18
click at [710, 98] on link "CBLF-4" at bounding box center [718, 98] width 41 height 18
click at [597, 98] on link "CBLF-1" at bounding box center [595, 98] width 41 height 18
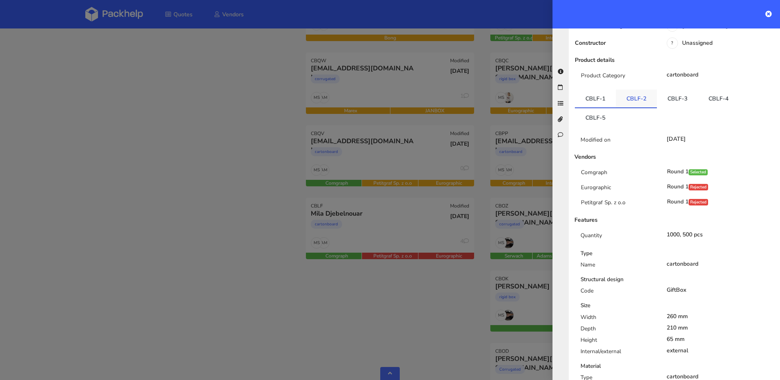
click at [634, 98] on link "CBLF-2" at bounding box center [636, 98] width 41 height 18
